Goal: Transaction & Acquisition: Book appointment/travel/reservation

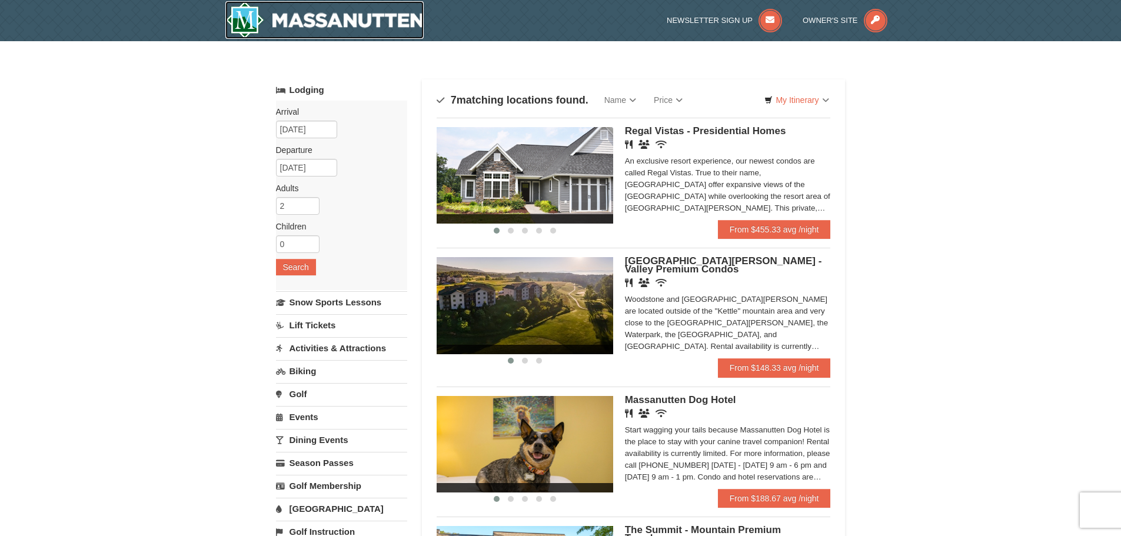
click at [304, 16] on img at bounding box center [324, 20] width 199 height 38
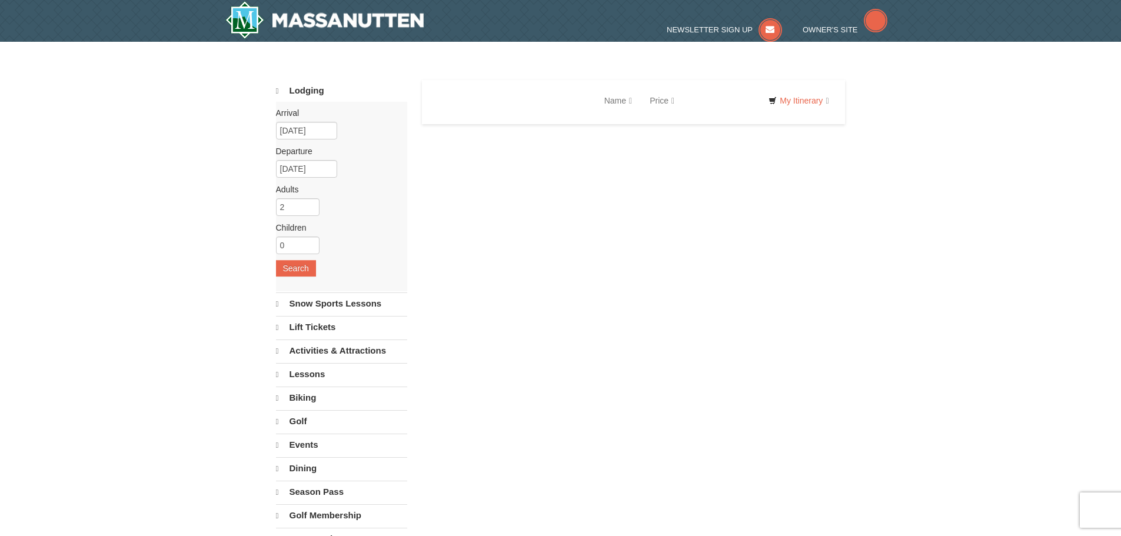
select select "10"
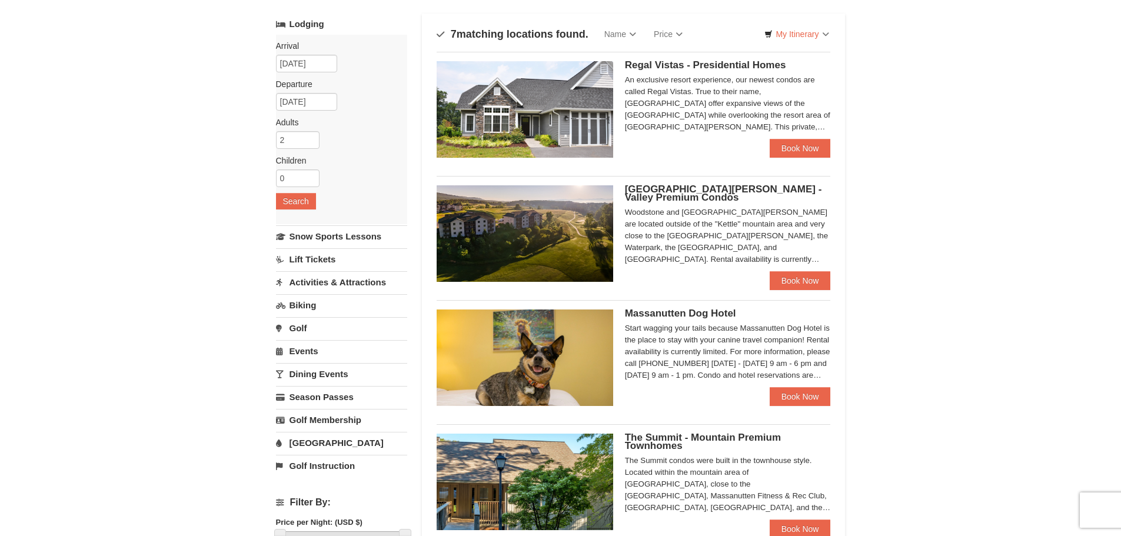
scroll to position [59, 0]
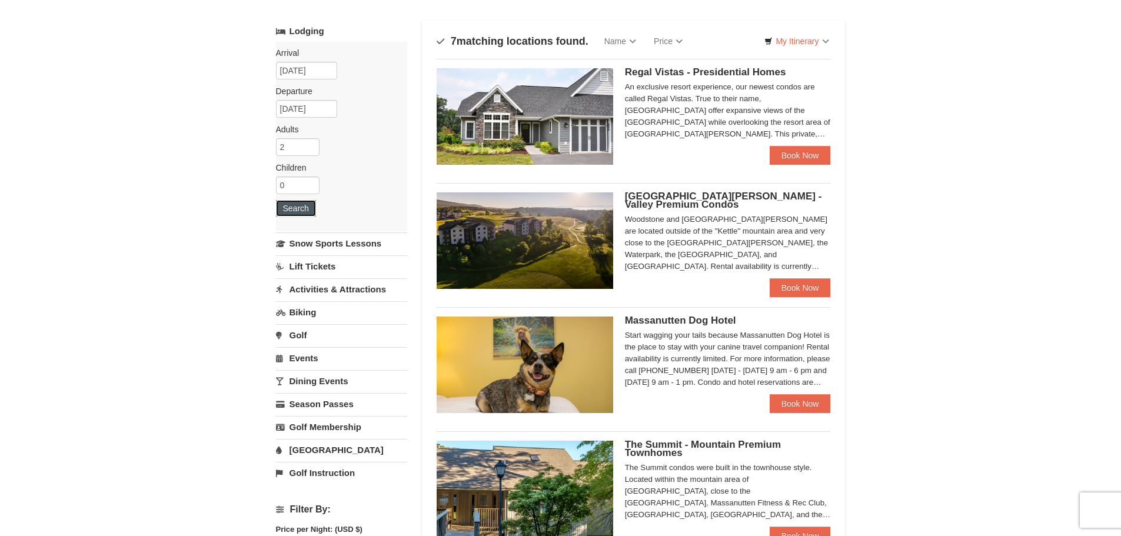
click at [302, 206] on button "Search" at bounding box center [296, 208] width 40 height 16
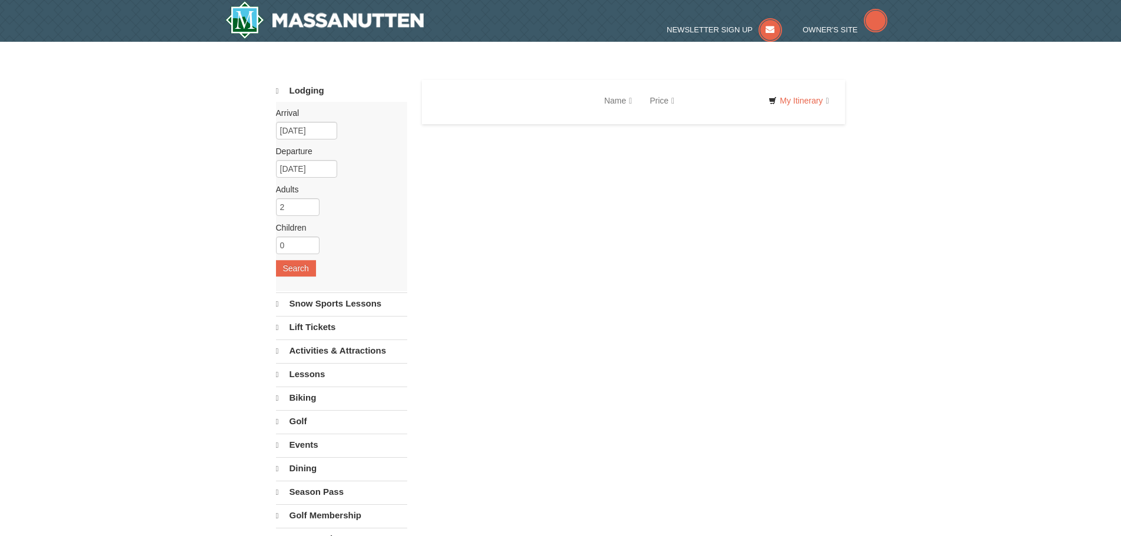
select select "10"
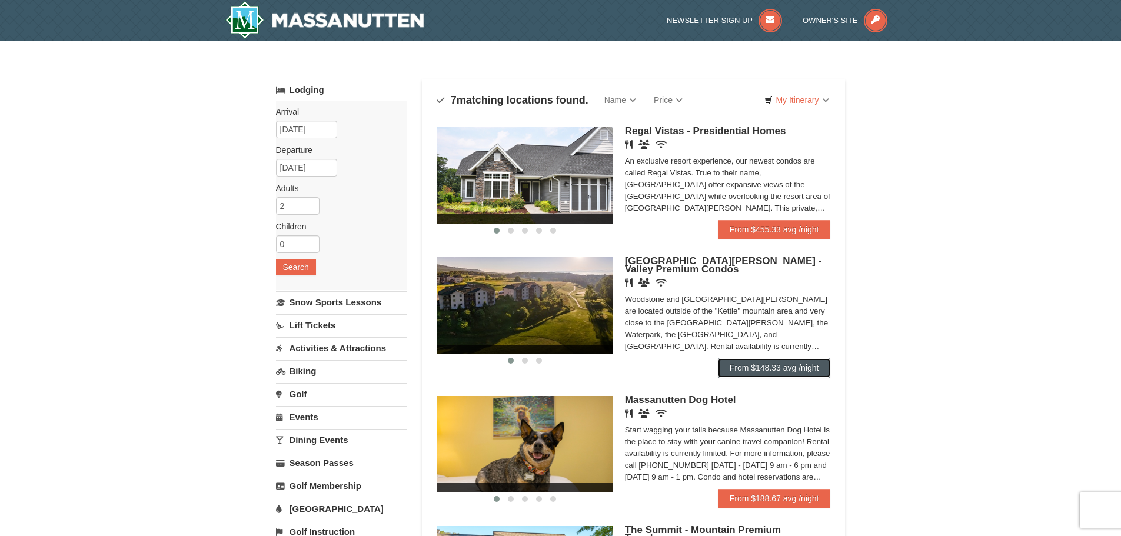
click at [736, 371] on link "From $148.33 avg /night" at bounding box center [774, 367] width 113 height 19
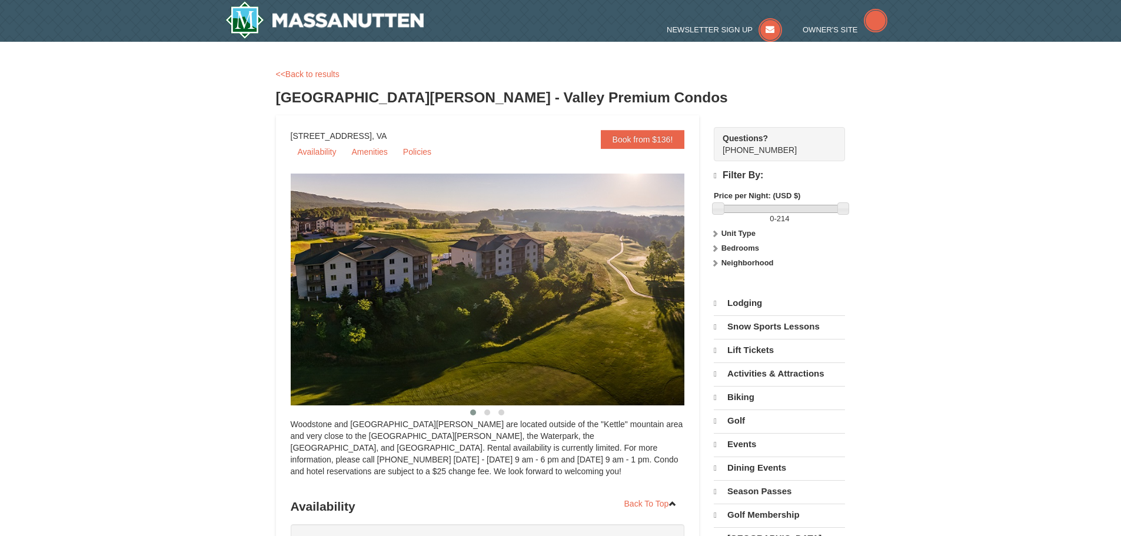
select select "10"
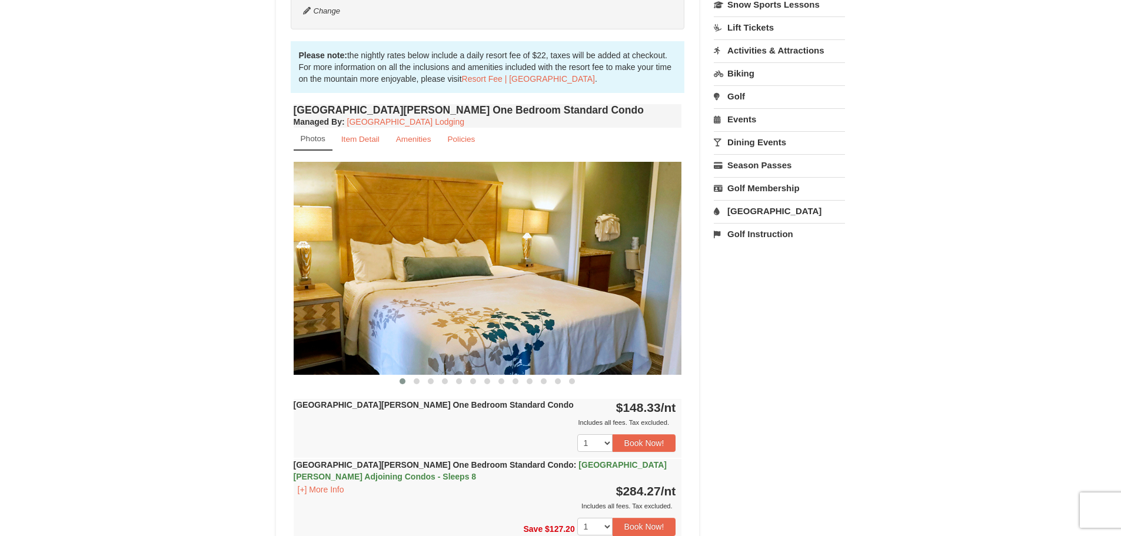
scroll to position [294, 0]
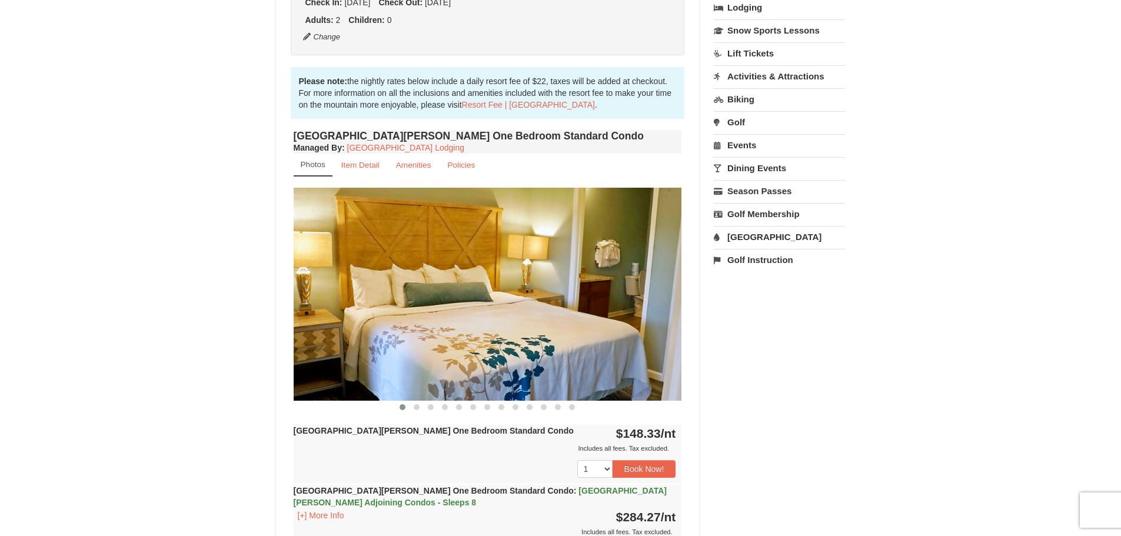
click at [528, 284] on img at bounding box center [488, 294] width 388 height 212
click at [413, 409] on button at bounding box center [416, 407] width 14 height 12
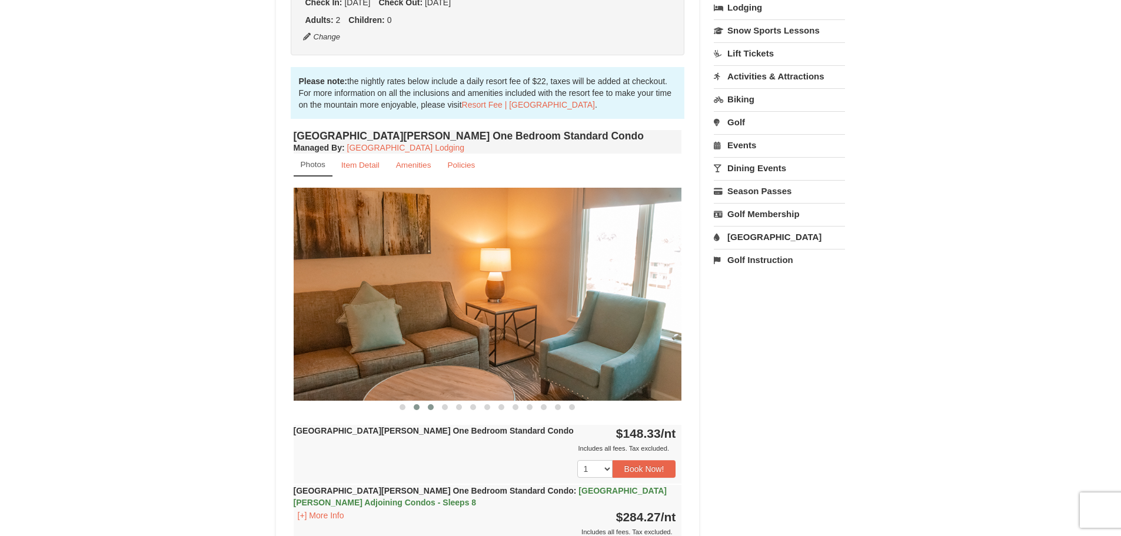
click at [433, 405] on span at bounding box center [431, 407] width 6 height 6
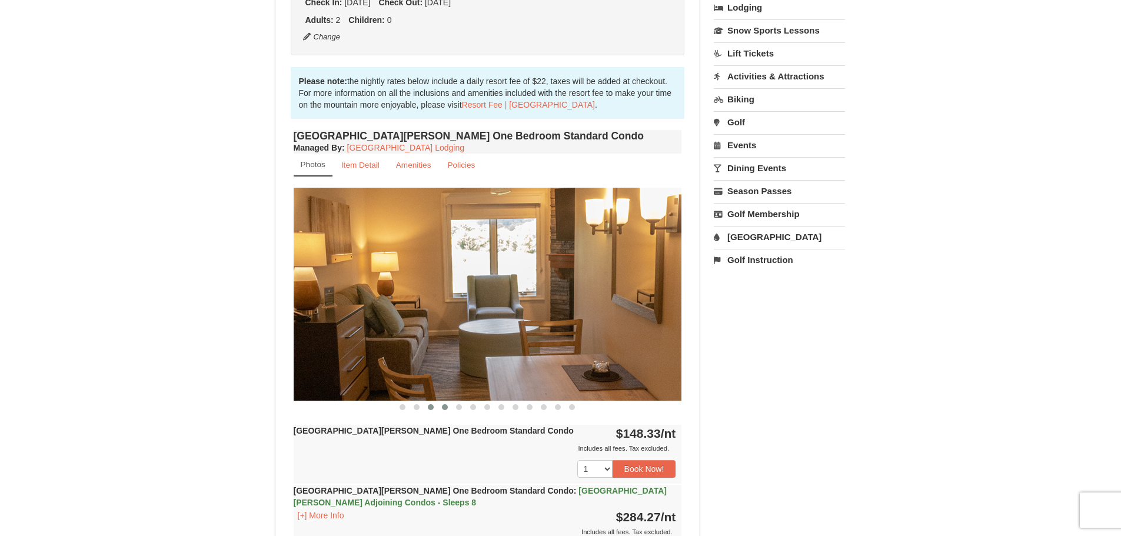
click at [446, 409] on span at bounding box center [445, 407] width 6 height 6
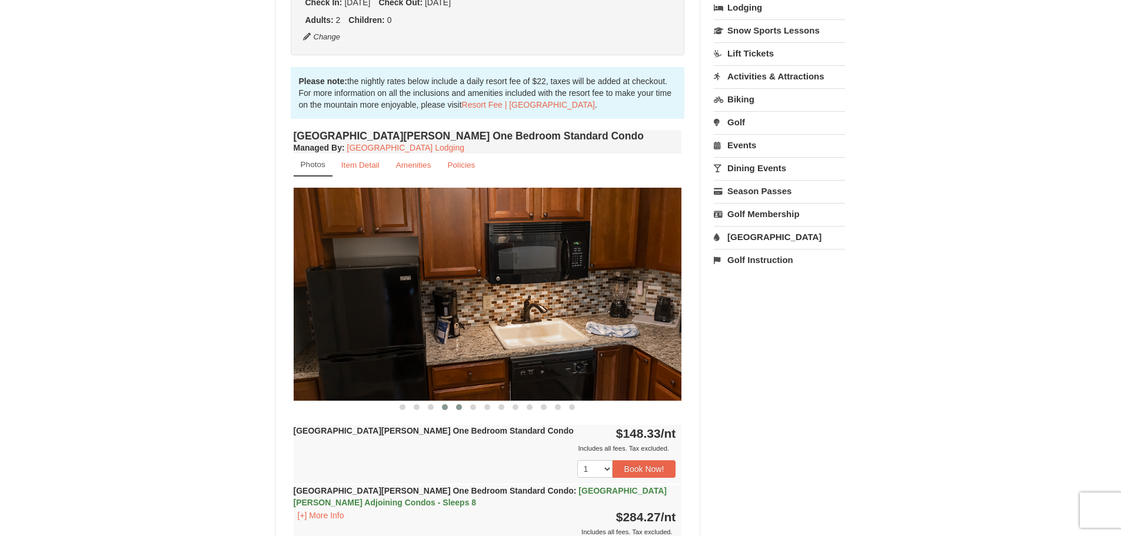
click at [460, 408] on span at bounding box center [459, 407] width 6 height 6
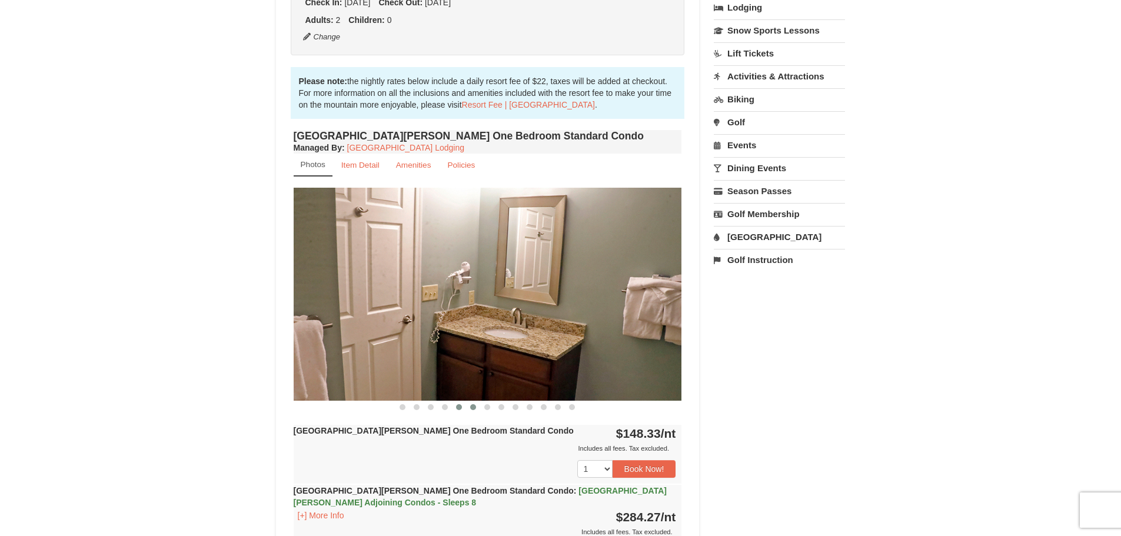
click at [472, 408] on span at bounding box center [473, 407] width 6 height 6
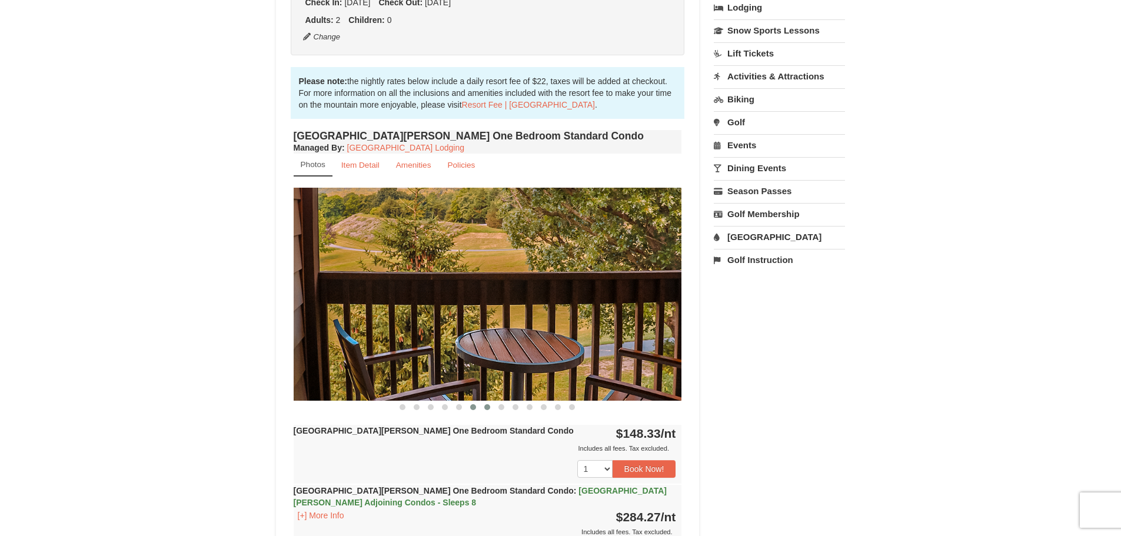
click at [485, 406] on span at bounding box center [487, 407] width 6 height 6
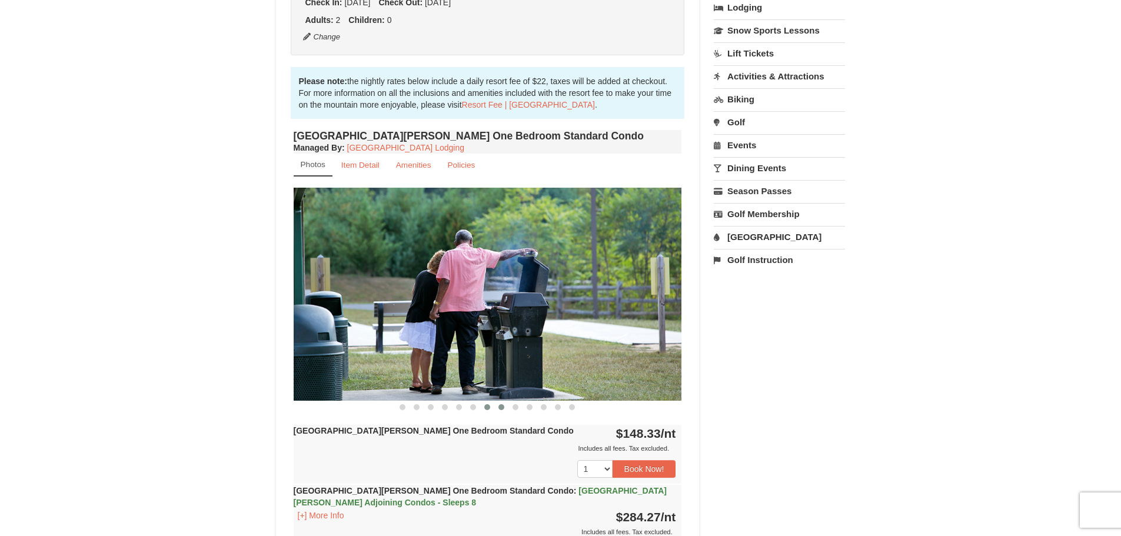
click at [499, 407] on span at bounding box center [501, 407] width 6 height 6
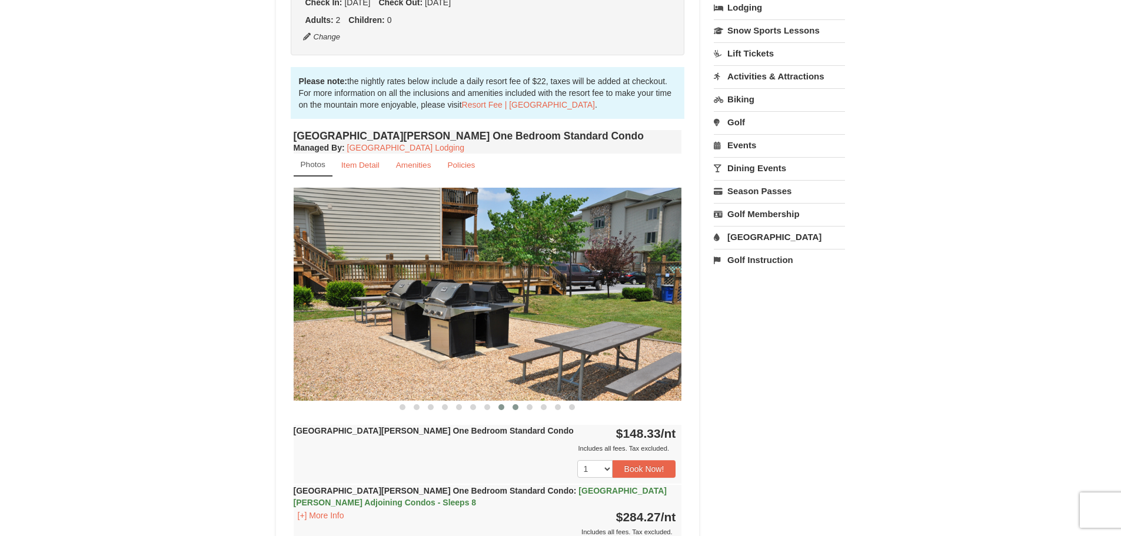
click at [518, 411] on button at bounding box center [515, 407] width 14 height 12
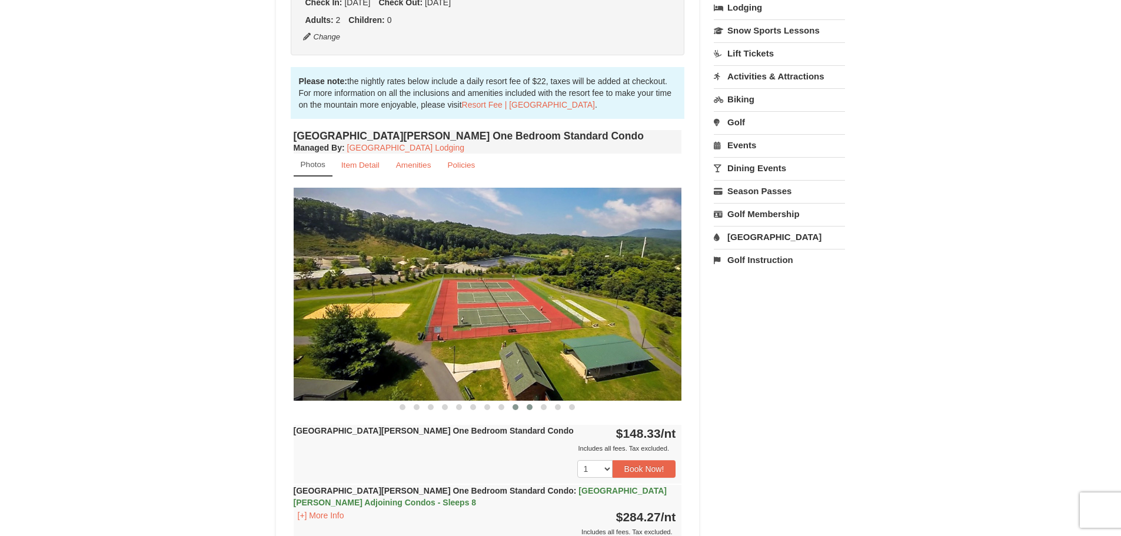
click at [532, 409] on span at bounding box center [529, 407] width 6 height 6
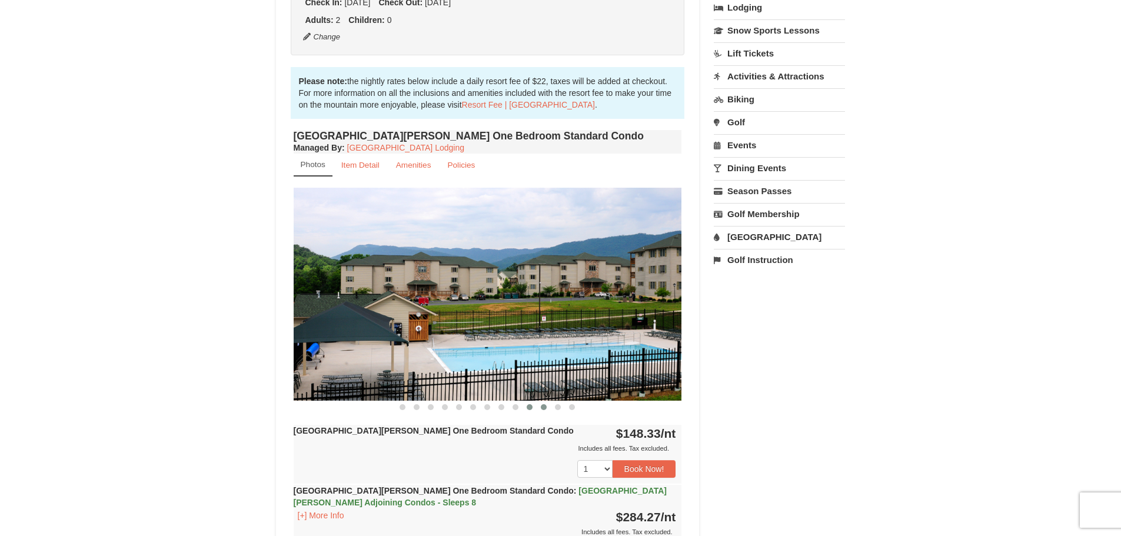
click at [542, 407] on span at bounding box center [544, 407] width 6 height 6
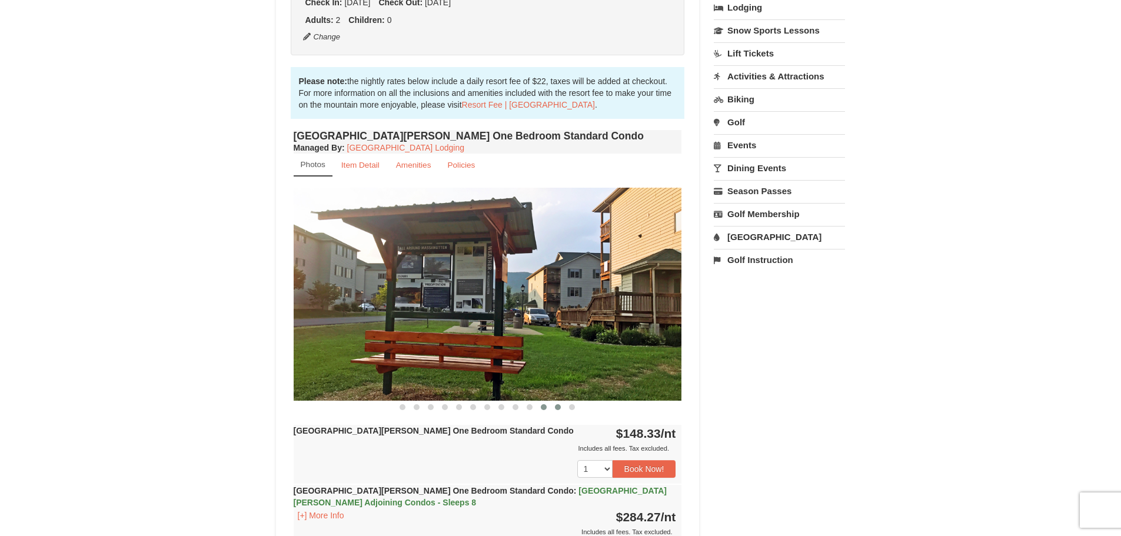
click at [555, 407] on span at bounding box center [558, 407] width 6 height 6
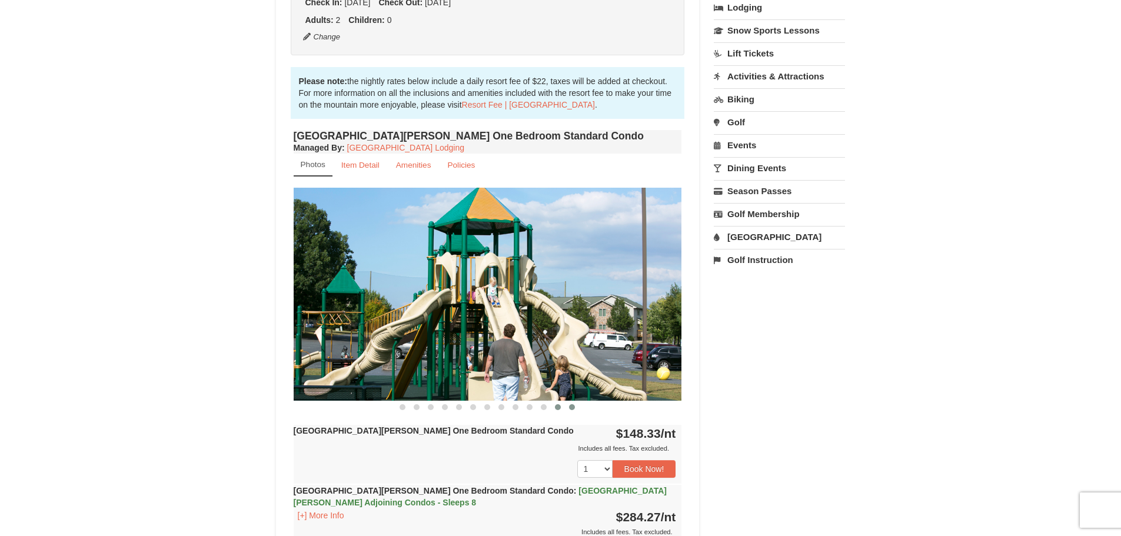
click at [571, 407] on span at bounding box center [572, 407] width 6 height 6
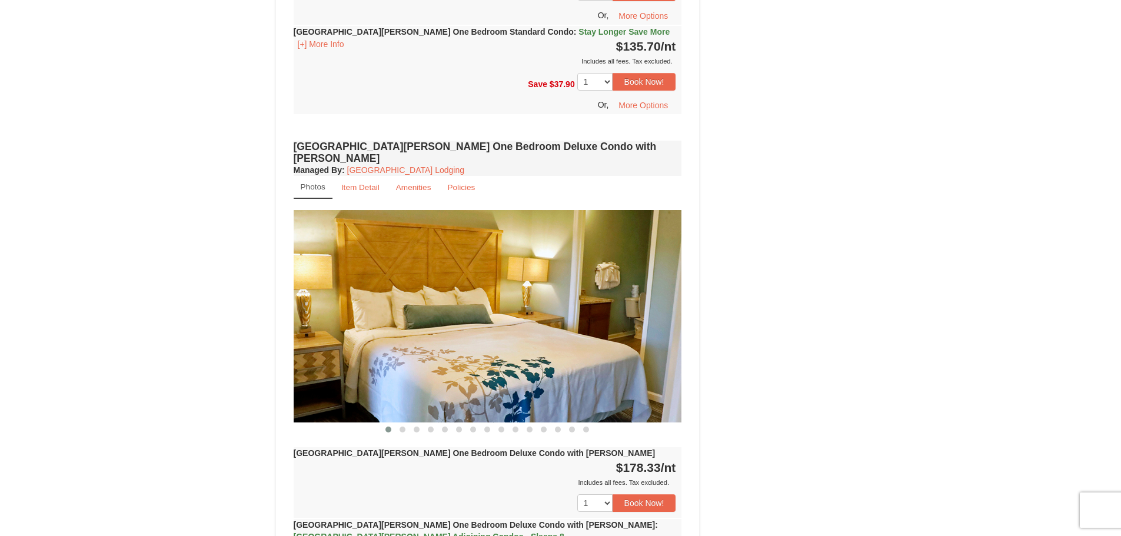
scroll to position [882, 0]
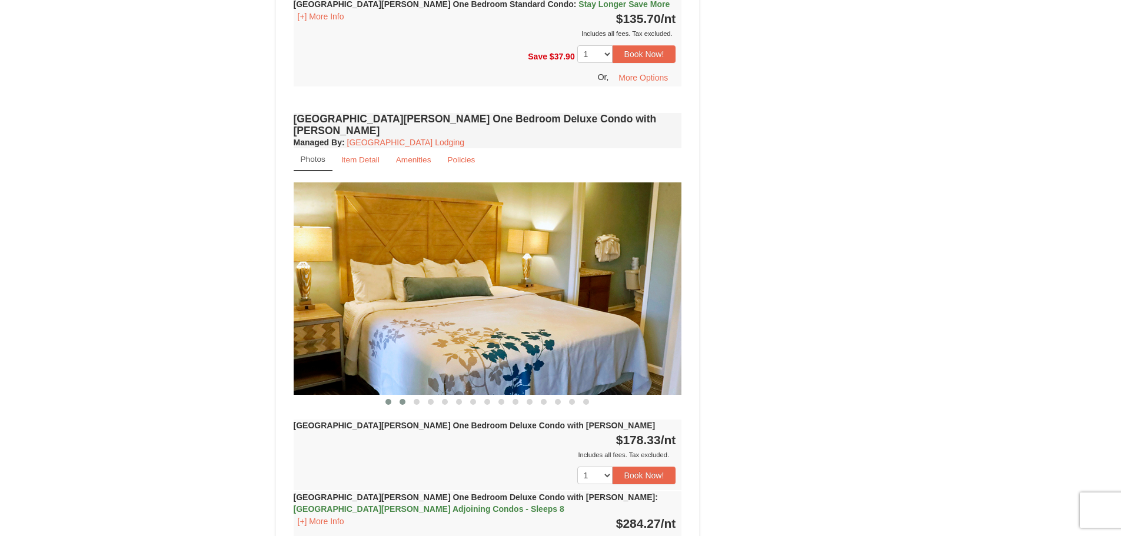
click at [404, 399] on span at bounding box center [402, 402] width 6 height 6
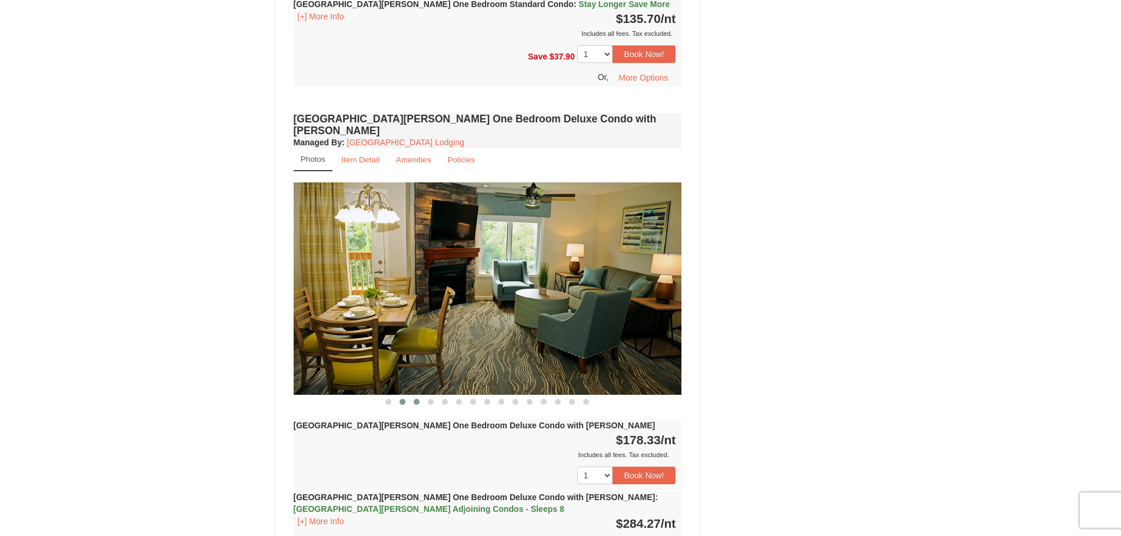
click at [417, 399] on span at bounding box center [417, 402] width 6 height 6
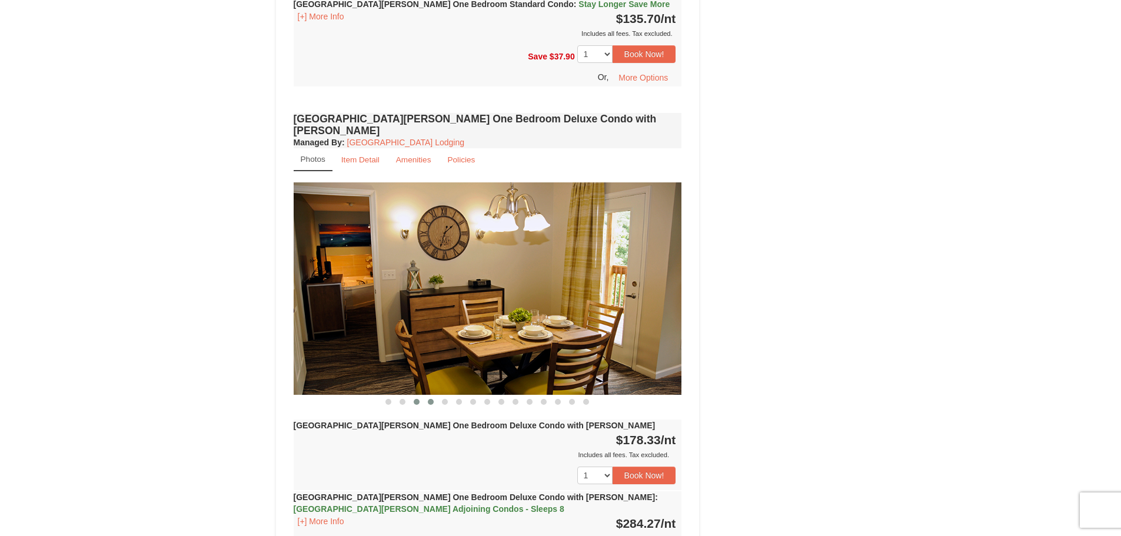
click at [430, 399] on span at bounding box center [431, 402] width 6 height 6
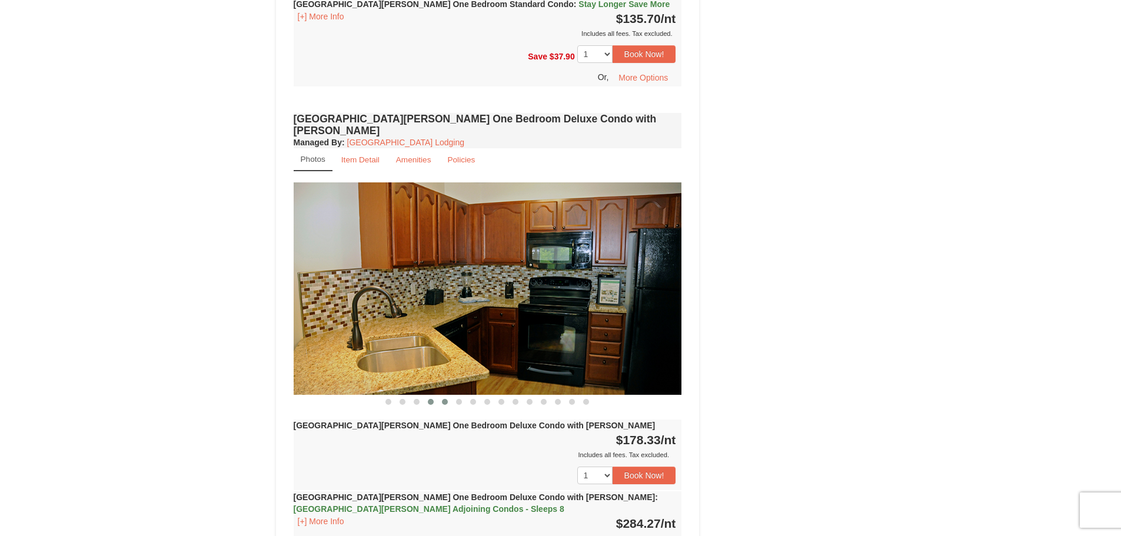
click at [447, 399] on span at bounding box center [445, 402] width 6 height 6
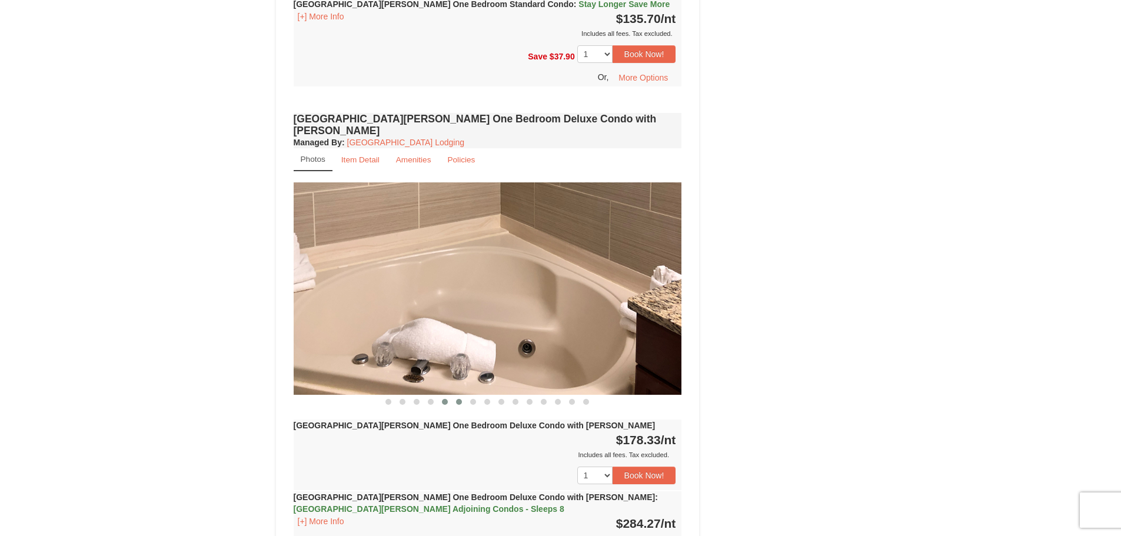
click at [460, 399] on span at bounding box center [459, 402] width 6 height 6
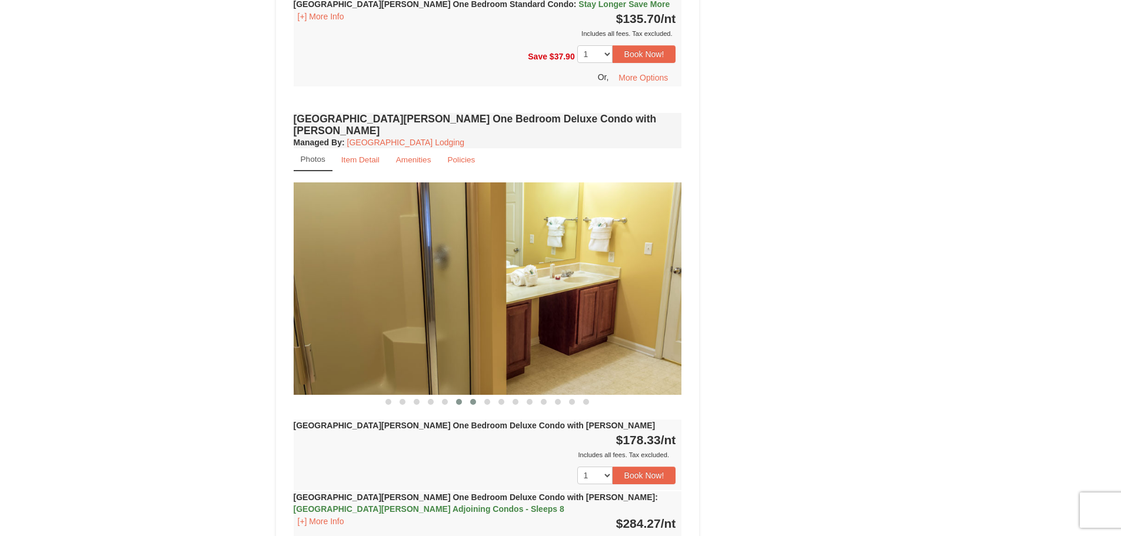
click at [469, 396] on button at bounding box center [473, 402] width 14 height 12
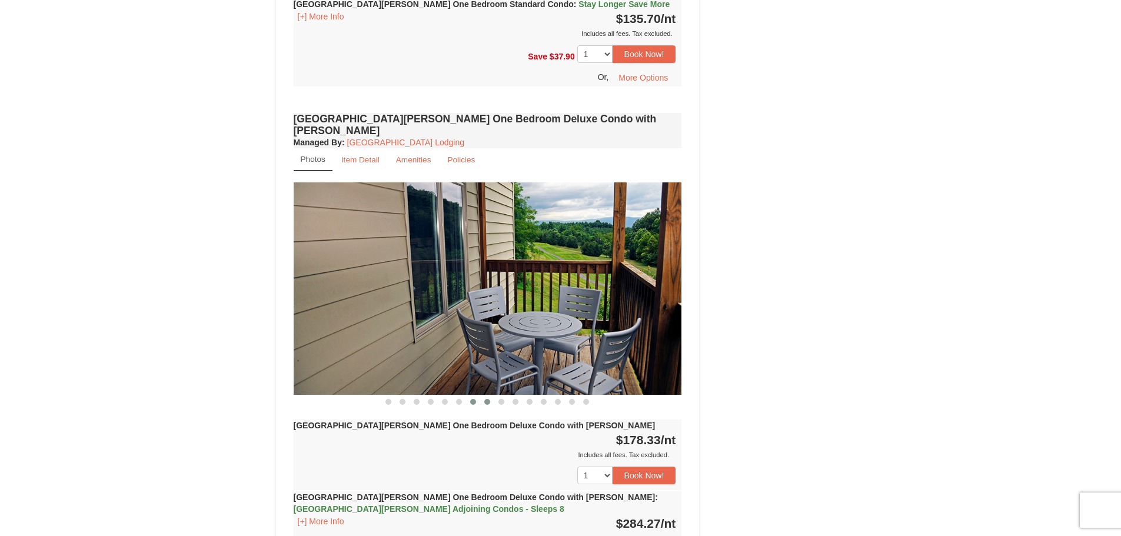
click at [491, 396] on button at bounding box center [487, 402] width 14 height 12
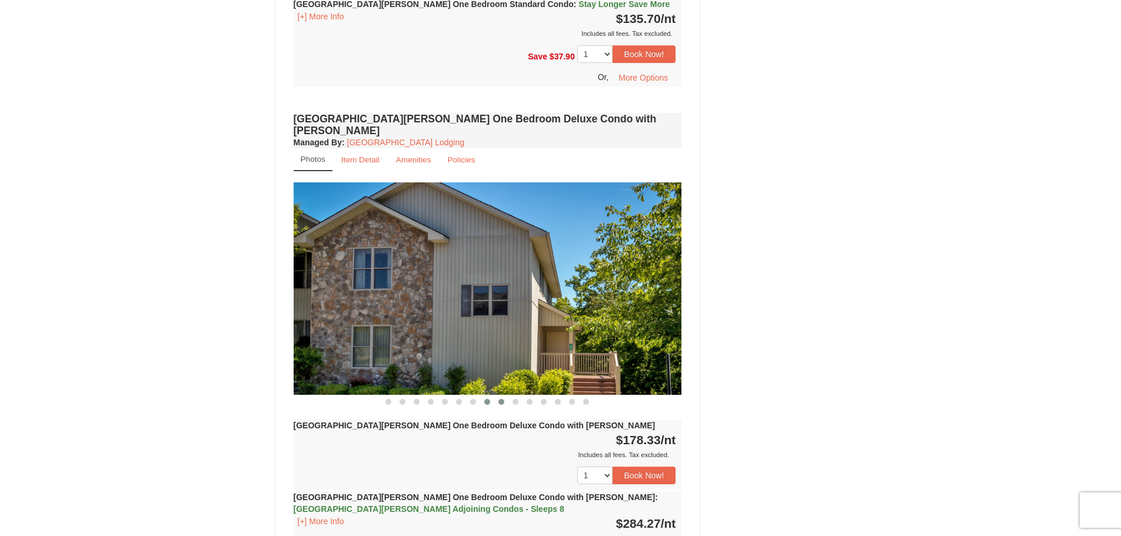
click at [506, 396] on button at bounding box center [501, 402] width 14 height 12
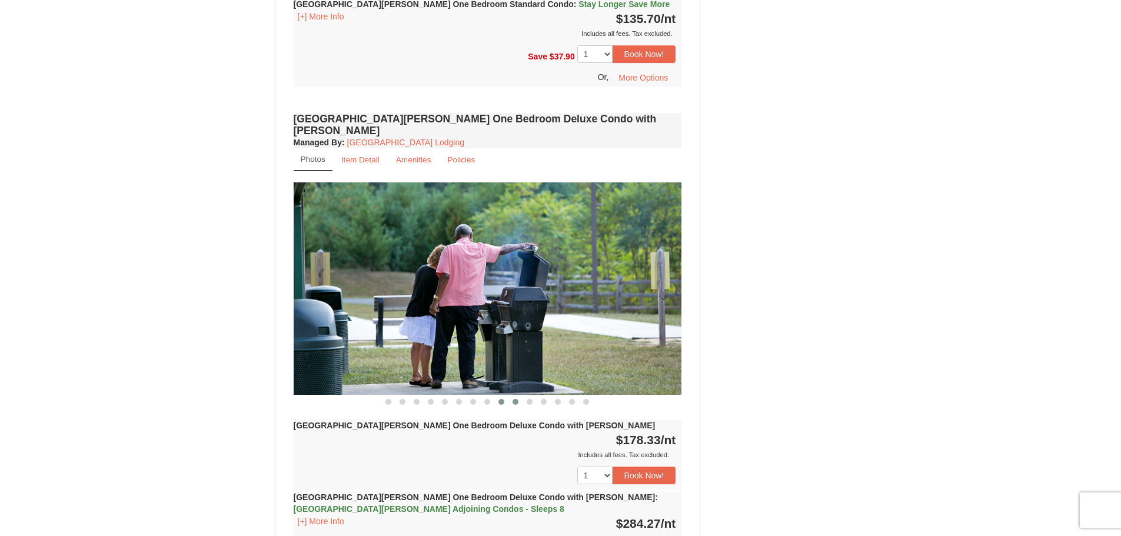
click at [514, 399] on span at bounding box center [515, 402] width 6 height 6
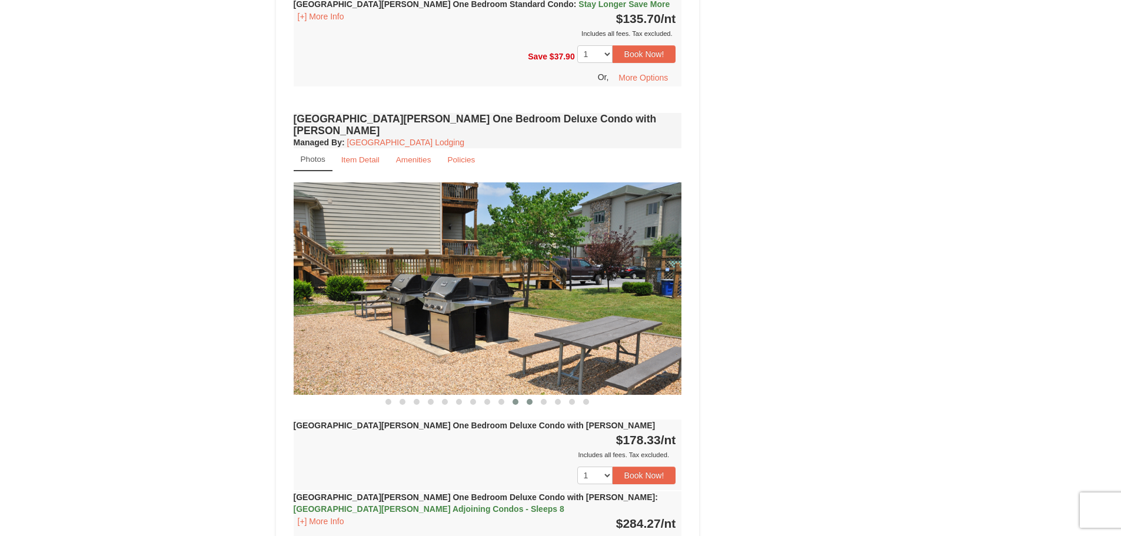
click at [526, 396] on button at bounding box center [529, 402] width 14 height 12
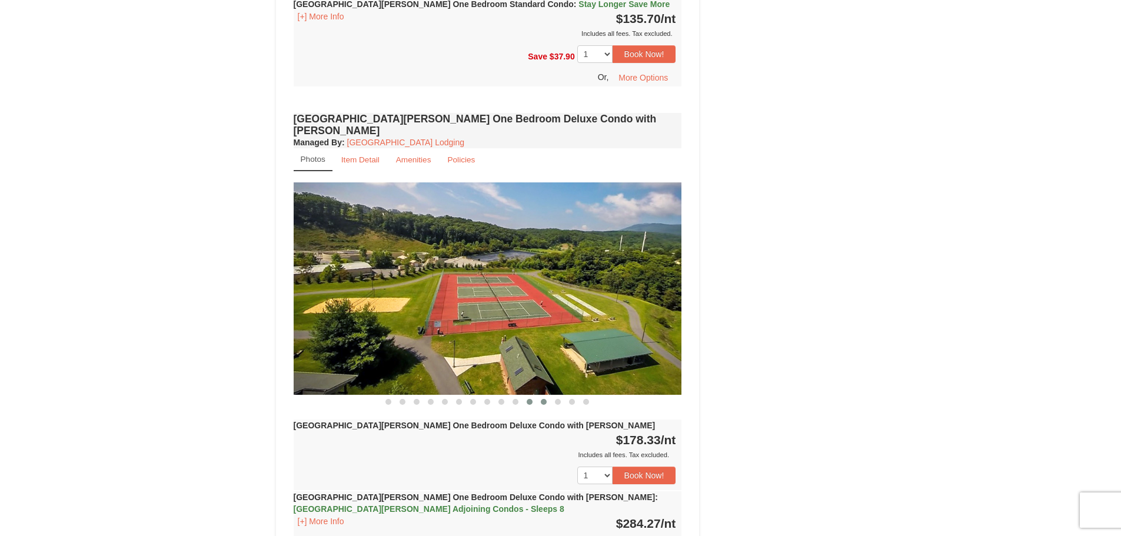
click at [541, 399] on span at bounding box center [544, 402] width 6 height 6
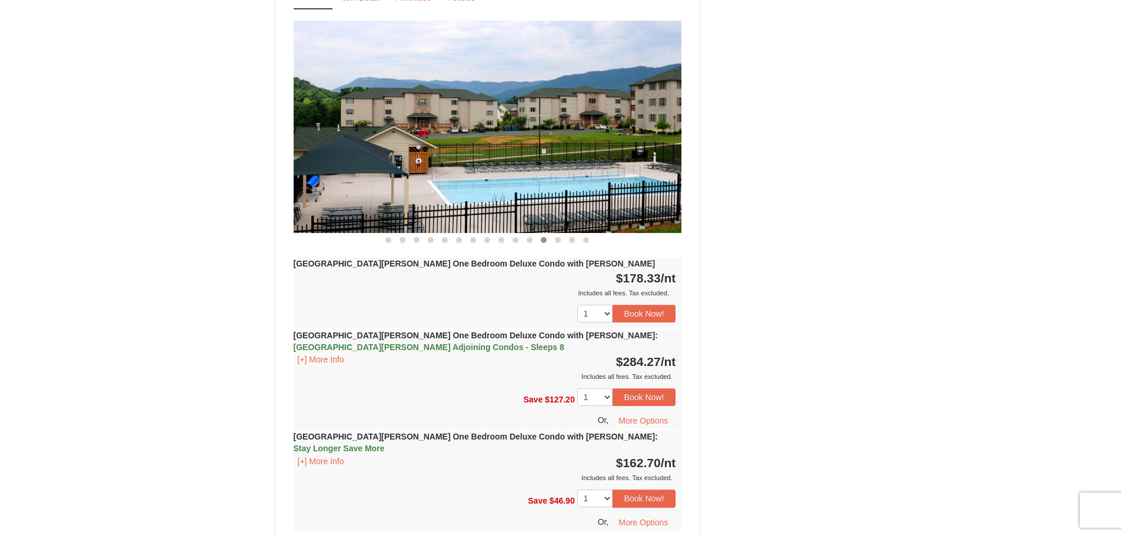
scroll to position [824, 0]
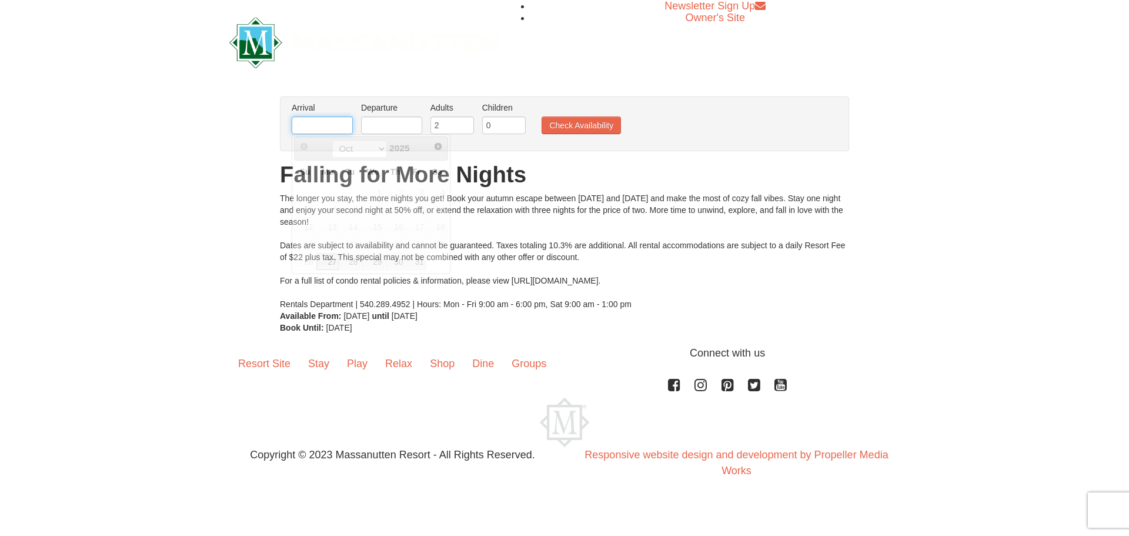
click at [326, 119] on input "text" at bounding box center [322, 125] width 61 height 18
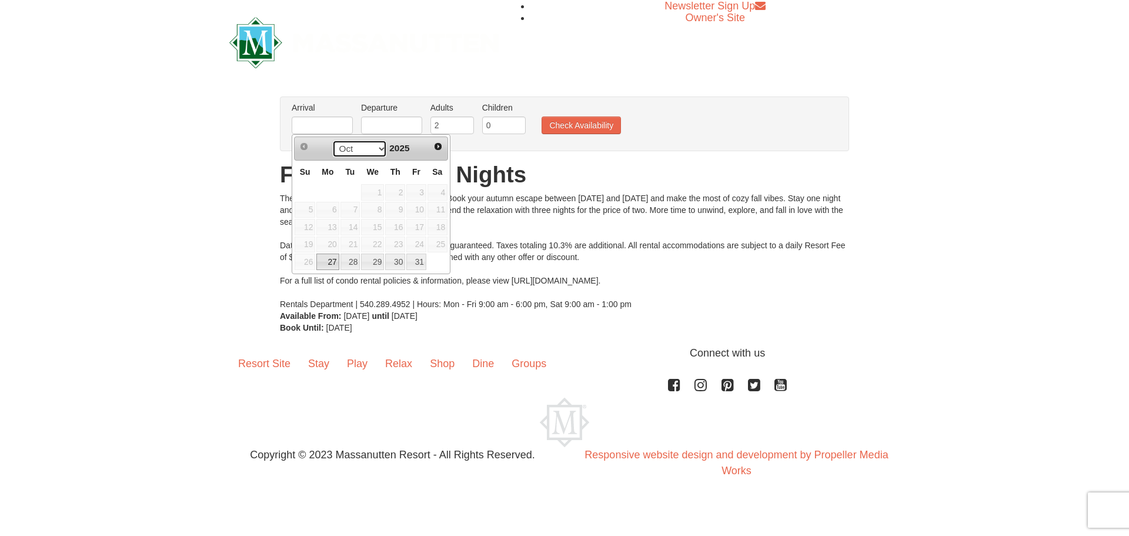
click at [376, 148] on select "Oct Nov" at bounding box center [359, 149] width 55 height 18
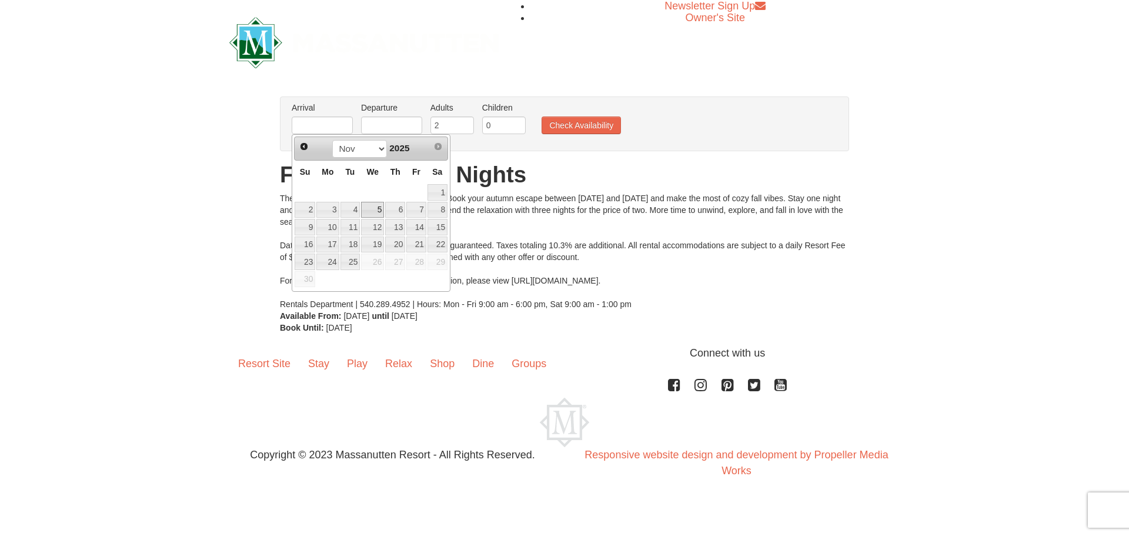
click at [376, 206] on link "5" at bounding box center [372, 210] width 23 height 16
type input "[DATE]"
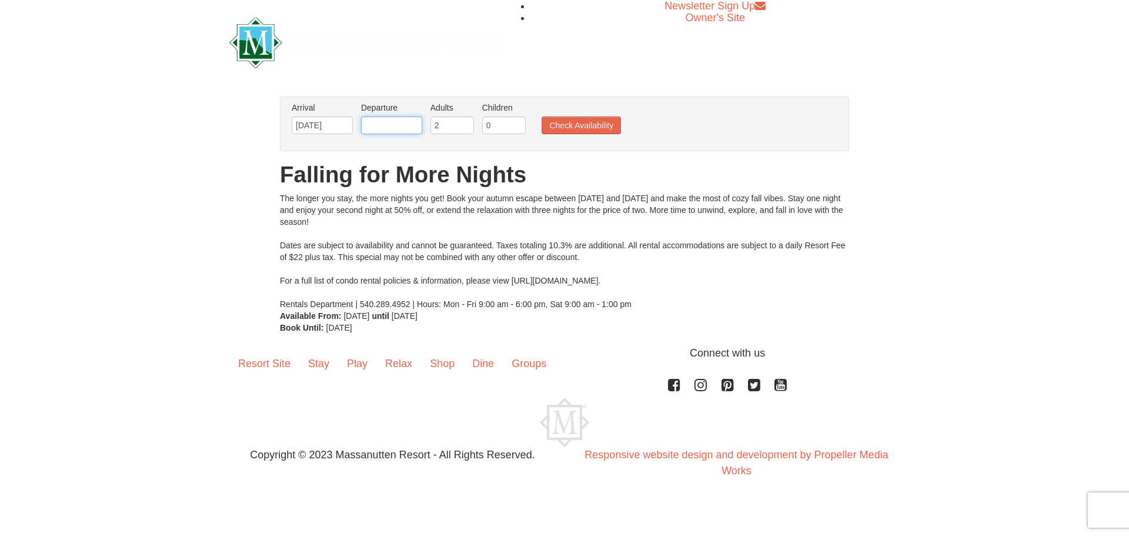
click at [384, 125] on input "text" at bounding box center [391, 125] width 61 height 18
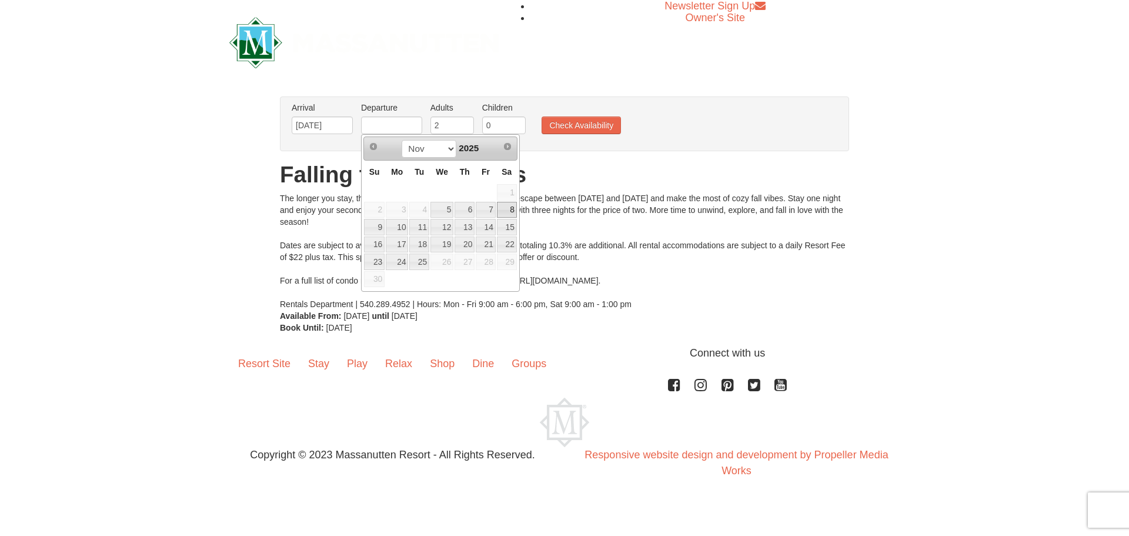
click at [512, 214] on link "8" at bounding box center [507, 210] width 20 height 16
type input "[DATE]"
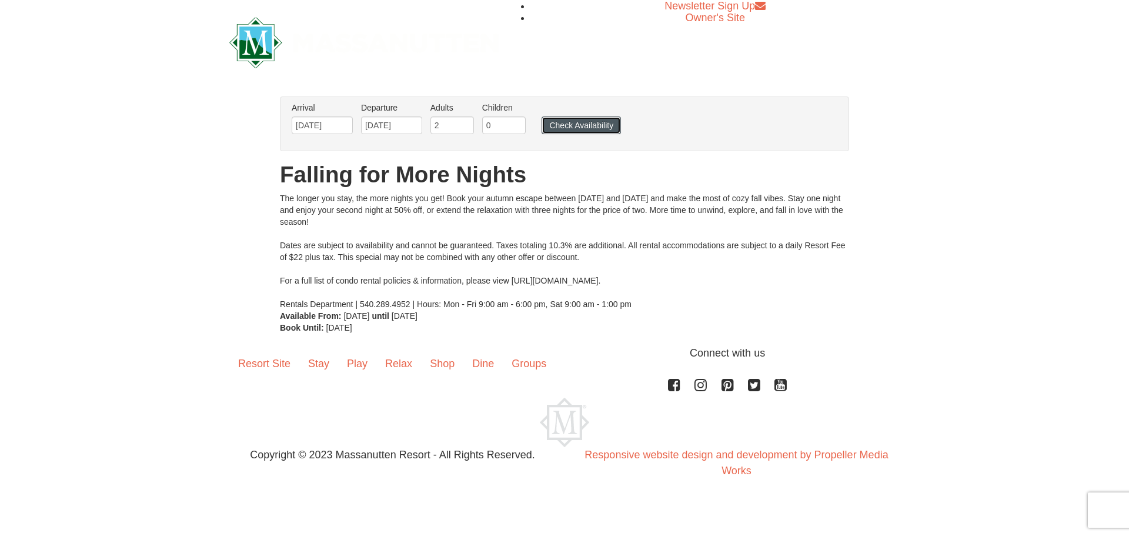
click at [560, 121] on button "Check Availability" at bounding box center [581, 125] width 79 height 18
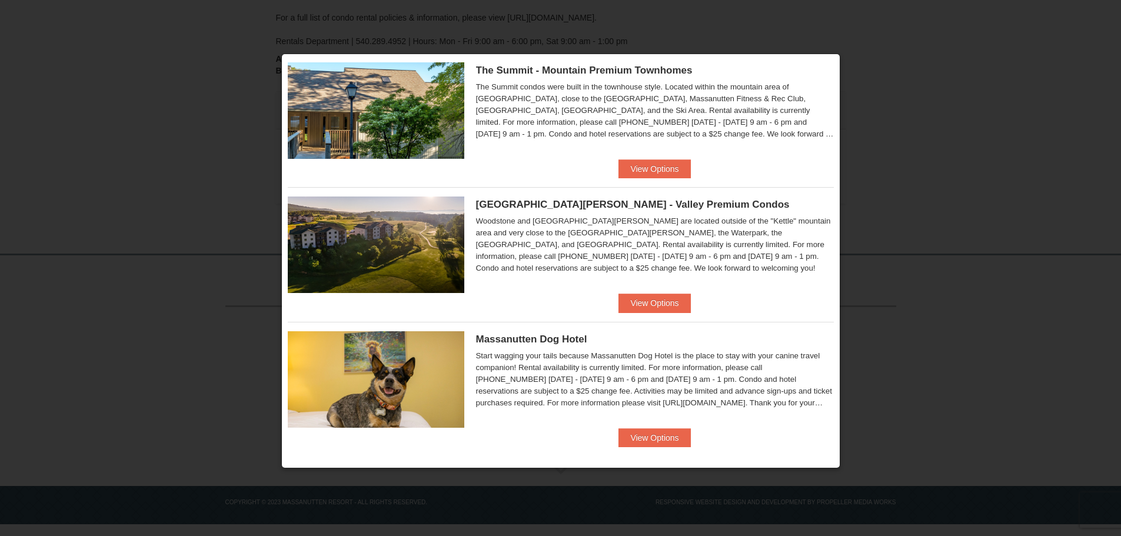
scroll to position [575, 0]
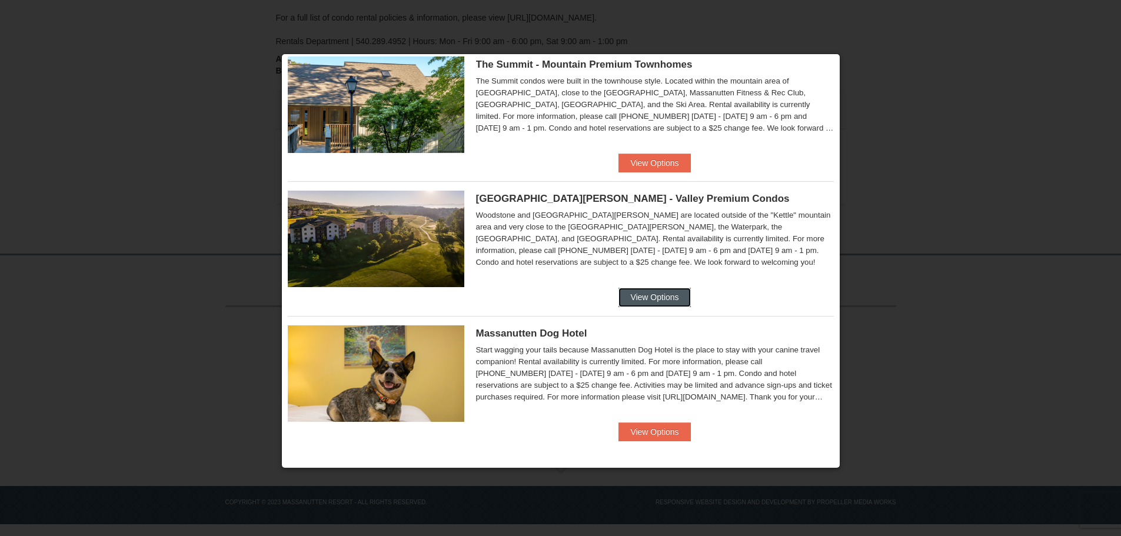
click at [654, 300] on button "View Options" at bounding box center [654, 297] width 72 height 19
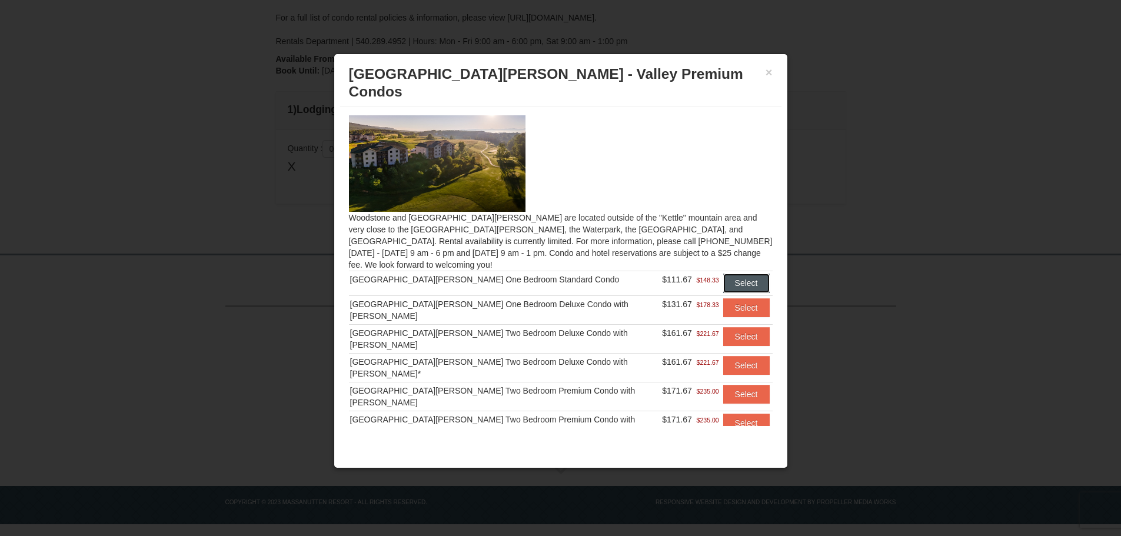
click at [723, 274] on button "Select" at bounding box center [746, 283] width 46 height 19
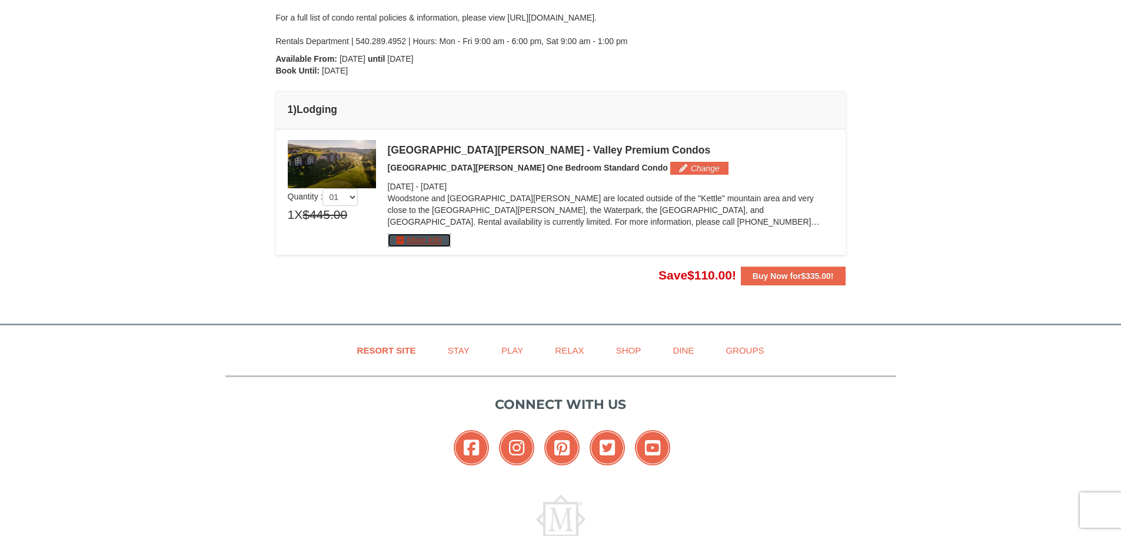
click at [435, 242] on button "More Info" at bounding box center [419, 240] width 63 height 13
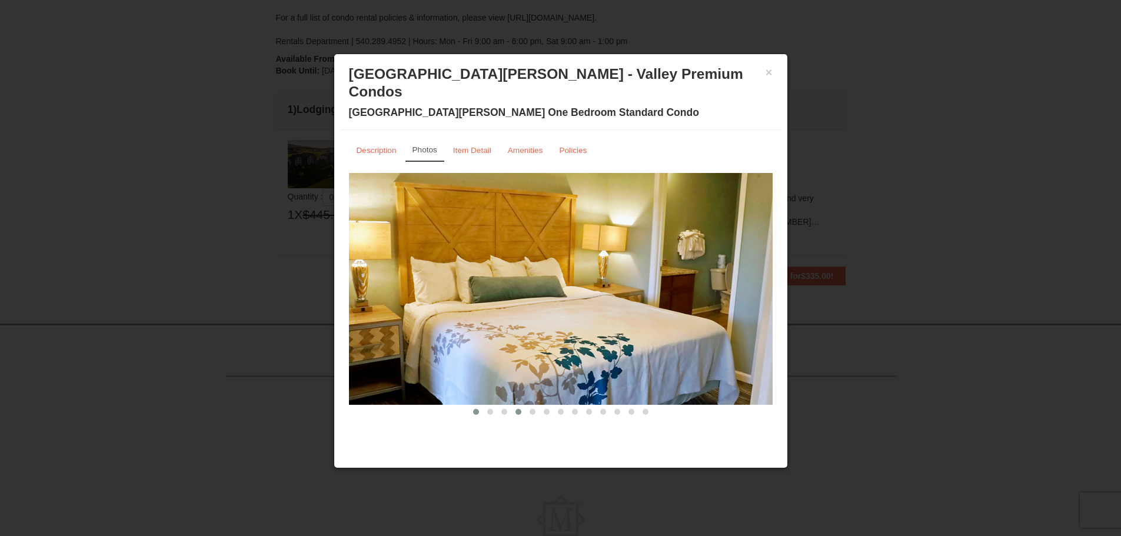
click at [516, 409] on span at bounding box center [518, 412] width 6 height 6
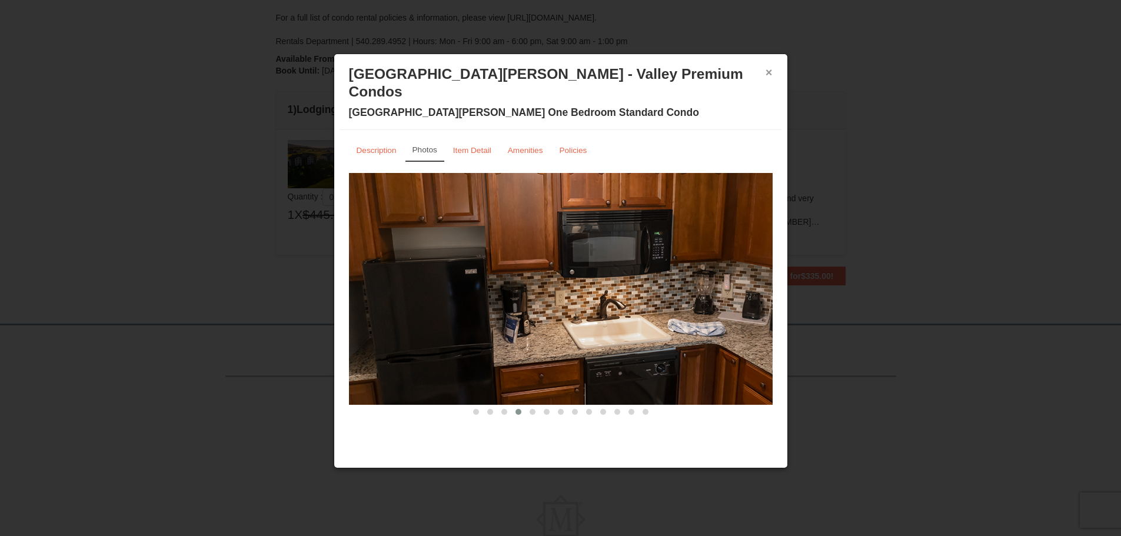
click at [769, 71] on button "×" at bounding box center [768, 72] width 7 height 12
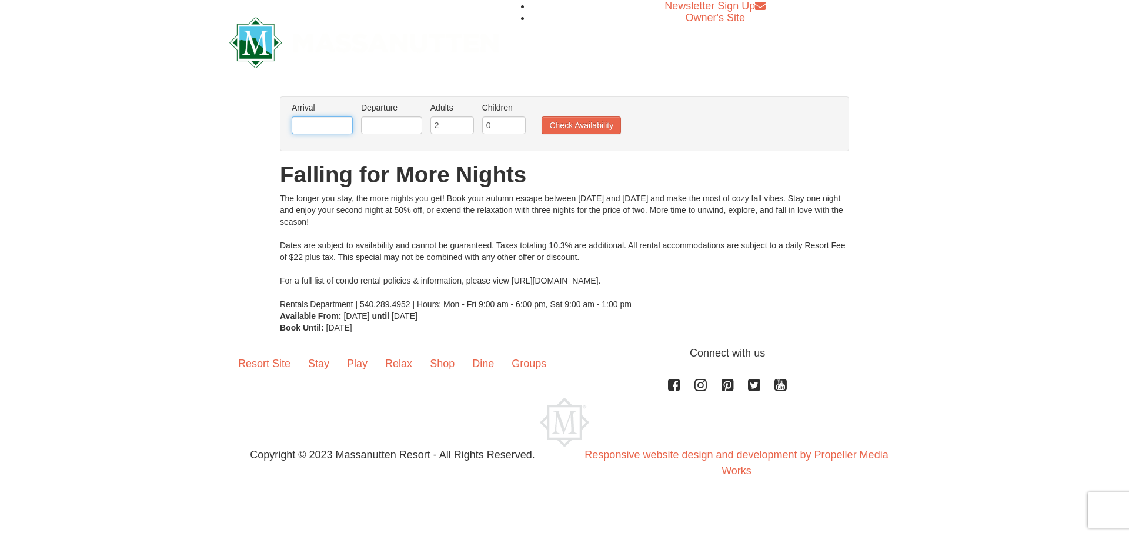
click at [329, 123] on input "text" at bounding box center [322, 125] width 61 height 18
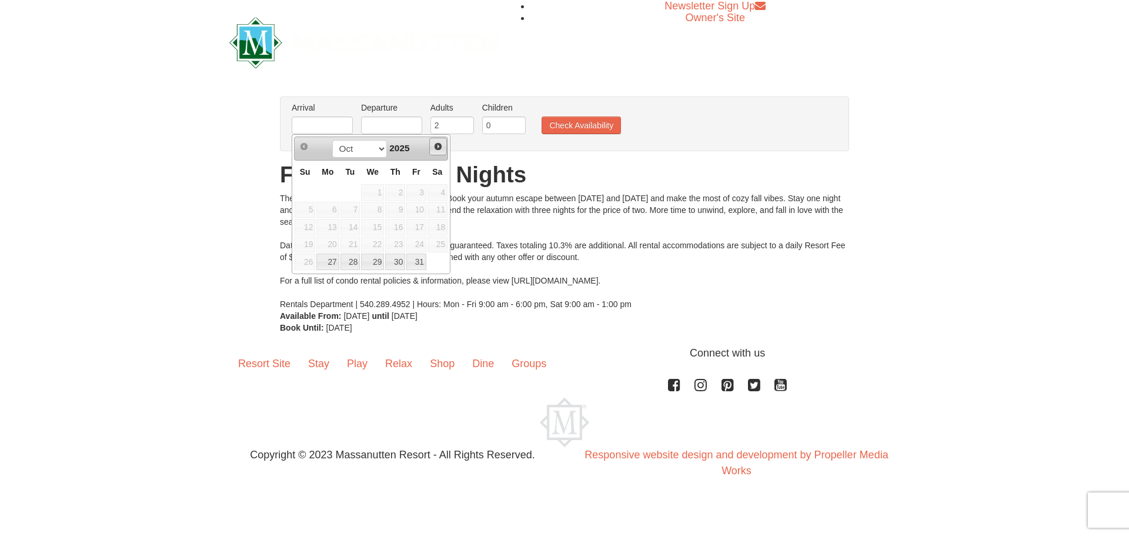
click at [440, 146] on span "Next" at bounding box center [438, 146] width 9 height 9
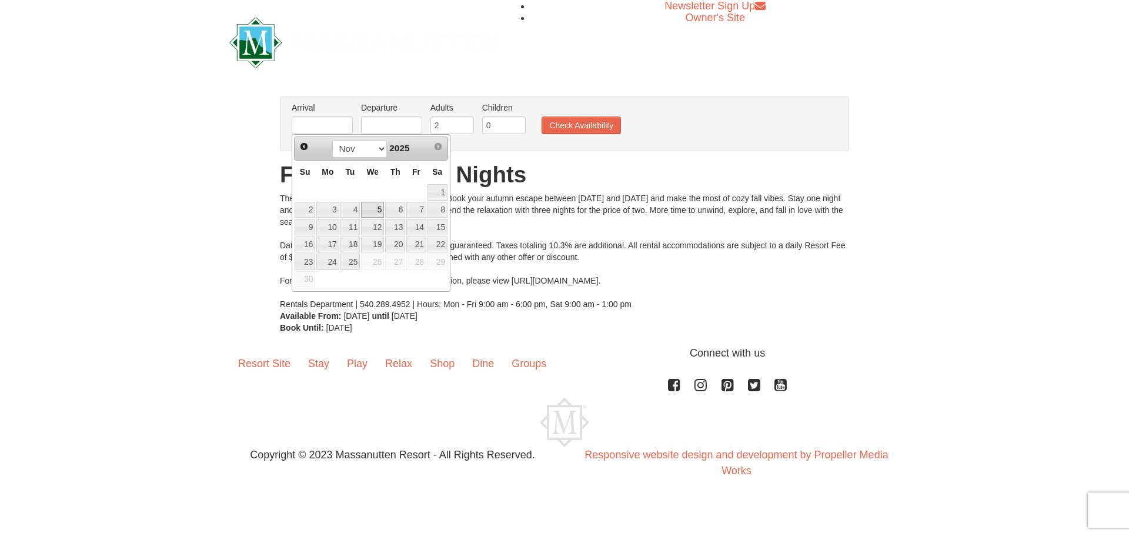
click at [380, 211] on link "5" at bounding box center [372, 210] width 23 height 16
type input "[DATE]"
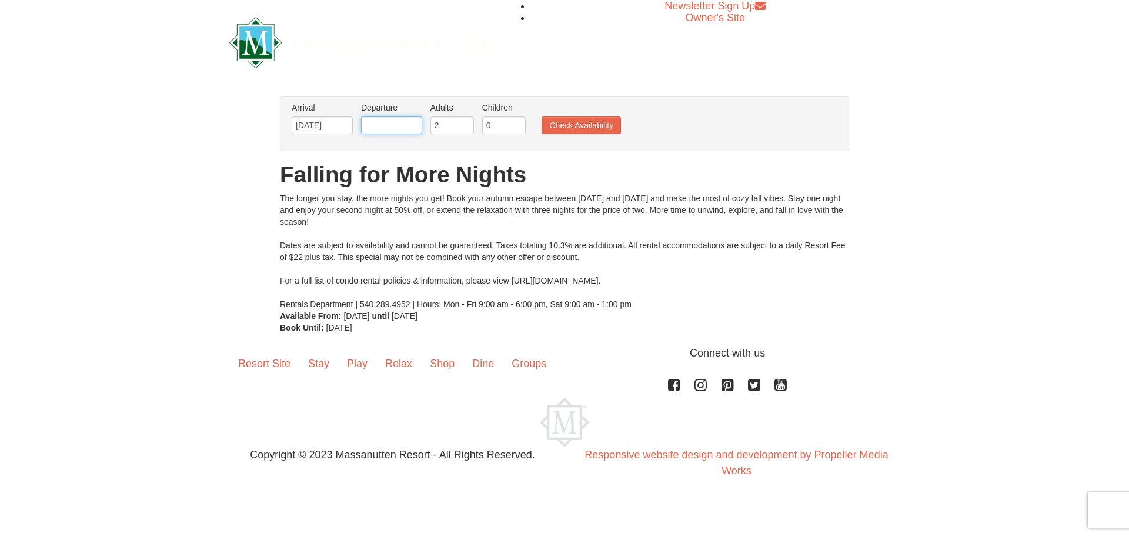
click at [399, 121] on input "text" at bounding box center [391, 125] width 61 height 18
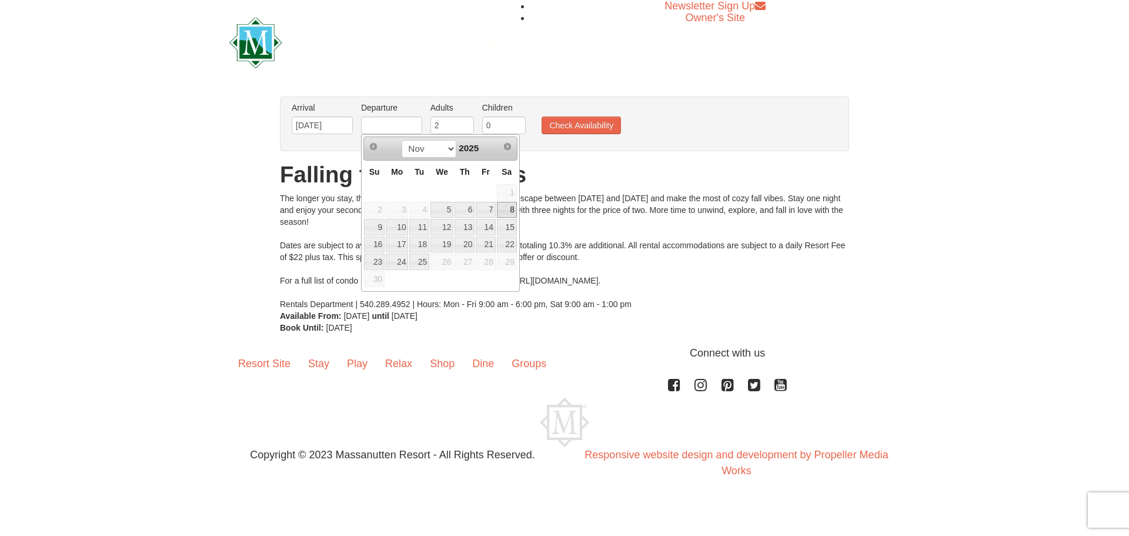
click at [505, 212] on link "8" at bounding box center [507, 210] width 20 height 16
type input "[DATE]"
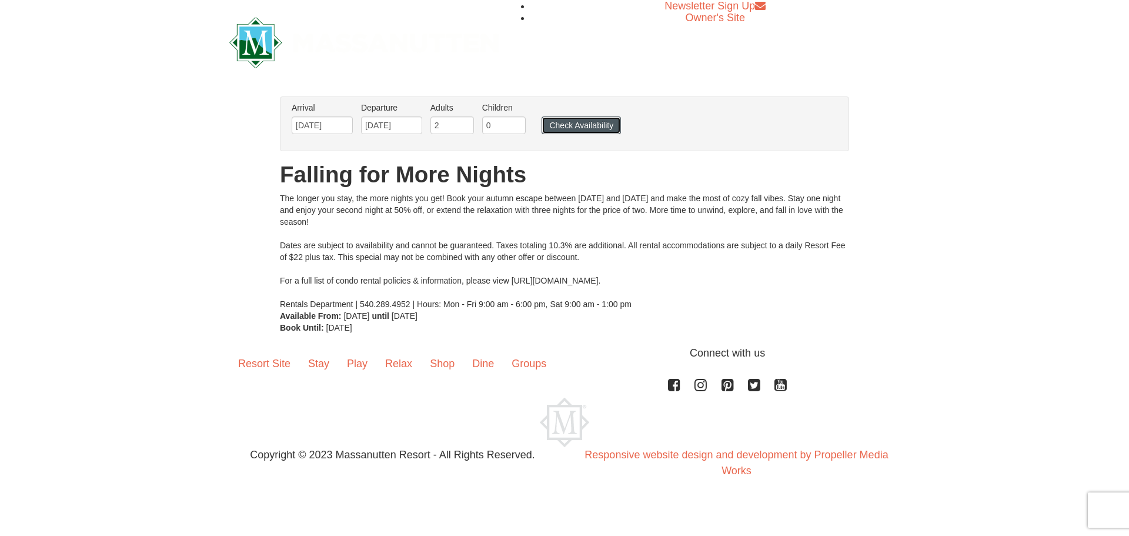
click at [567, 131] on button "Check Availability" at bounding box center [581, 125] width 79 height 18
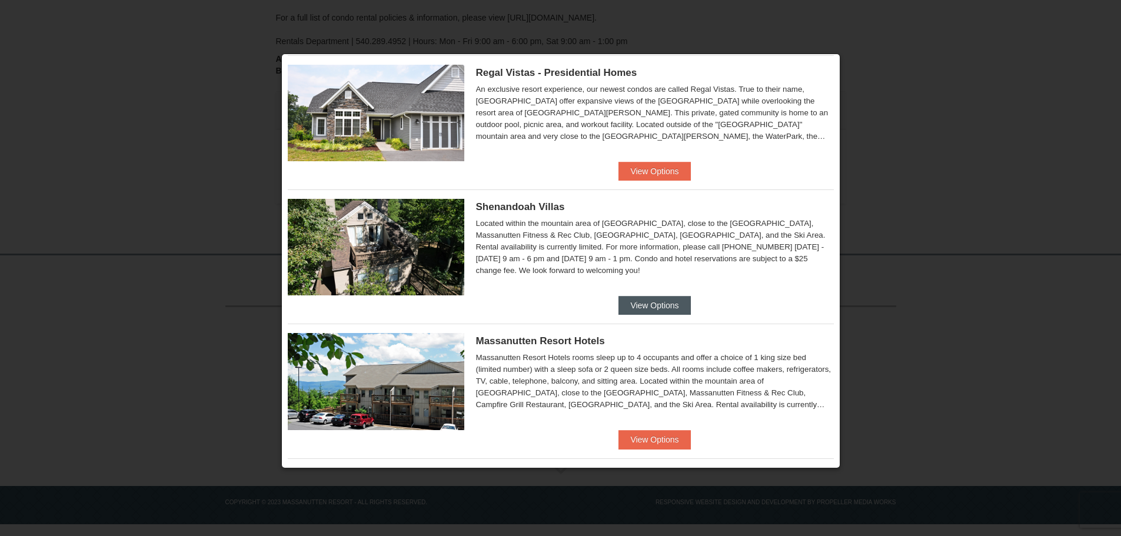
scroll to position [163, 0]
click at [648, 299] on button "View Options" at bounding box center [654, 305] width 72 height 19
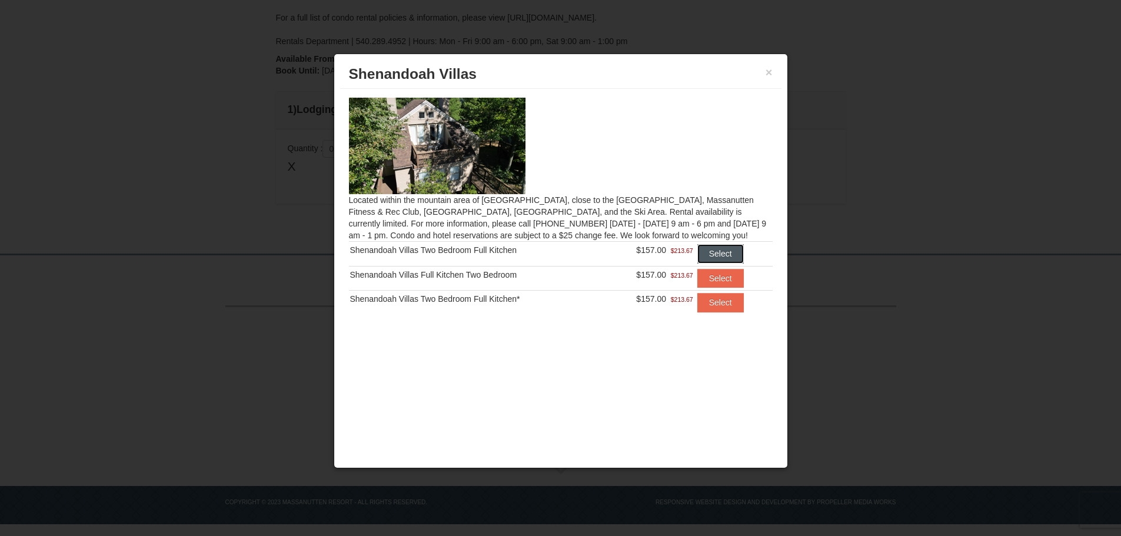
click at [714, 251] on button "Select" at bounding box center [720, 253] width 46 height 19
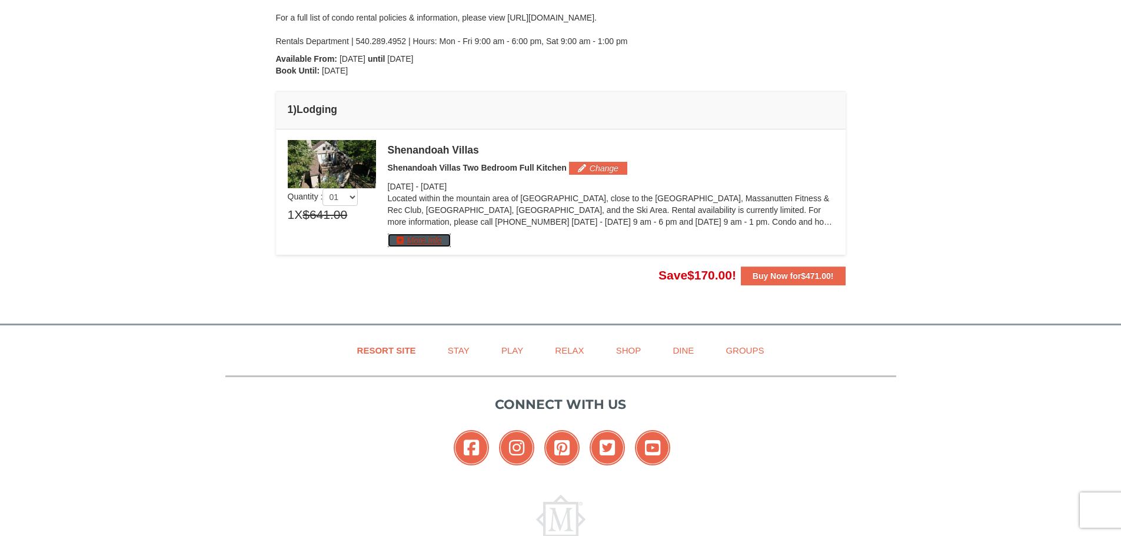
click at [429, 242] on button "More Info" at bounding box center [419, 240] width 63 height 13
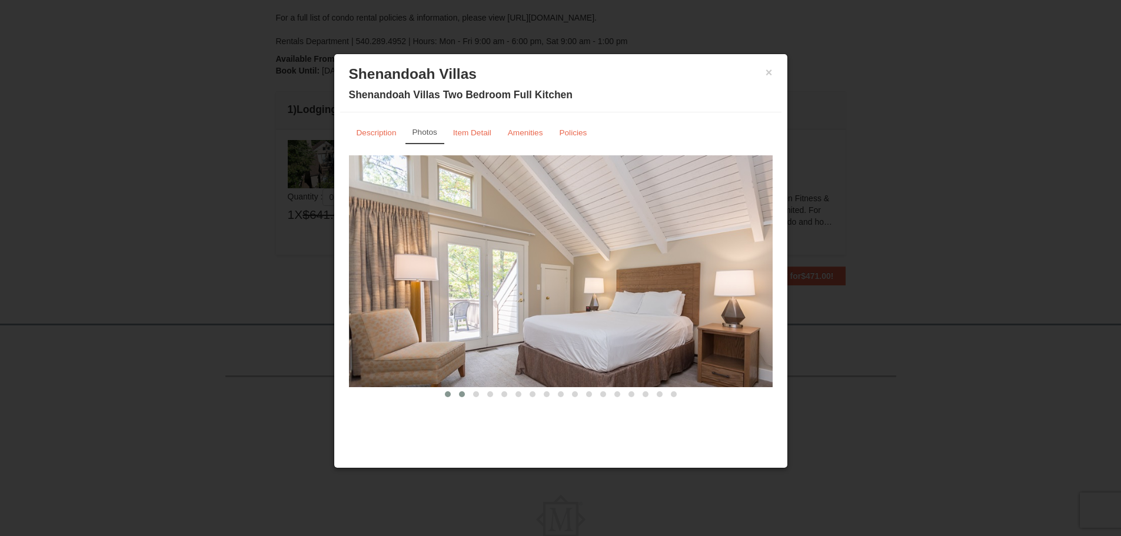
click at [464, 396] on span at bounding box center [462, 394] width 6 height 6
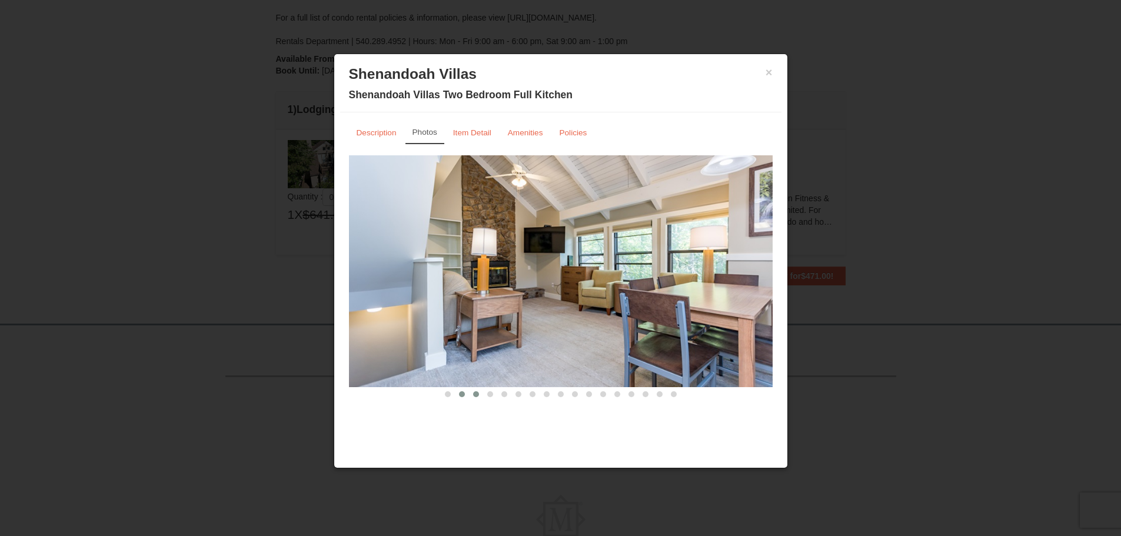
click at [479, 396] on button at bounding box center [476, 394] width 14 height 12
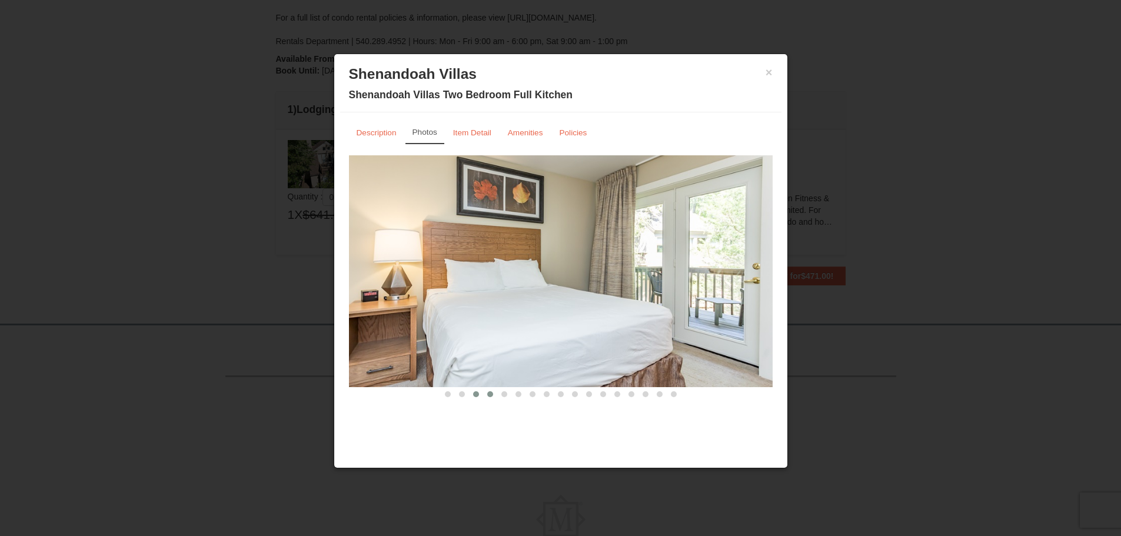
click at [488, 392] on span at bounding box center [490, 394] width 6 height 6
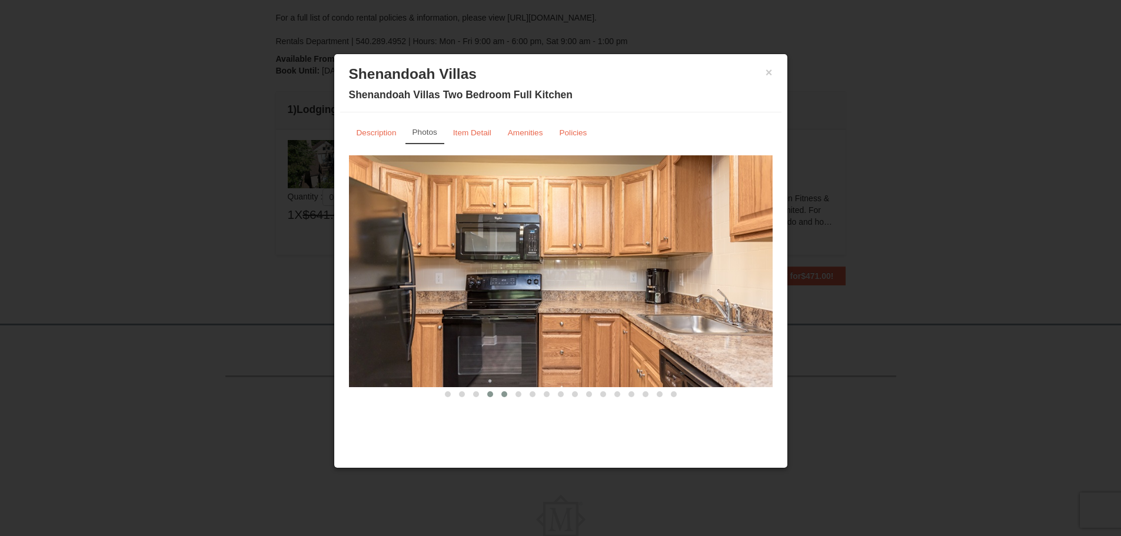
click at [503, 393] on span at bounding box center [504, 394] width 6 height 6
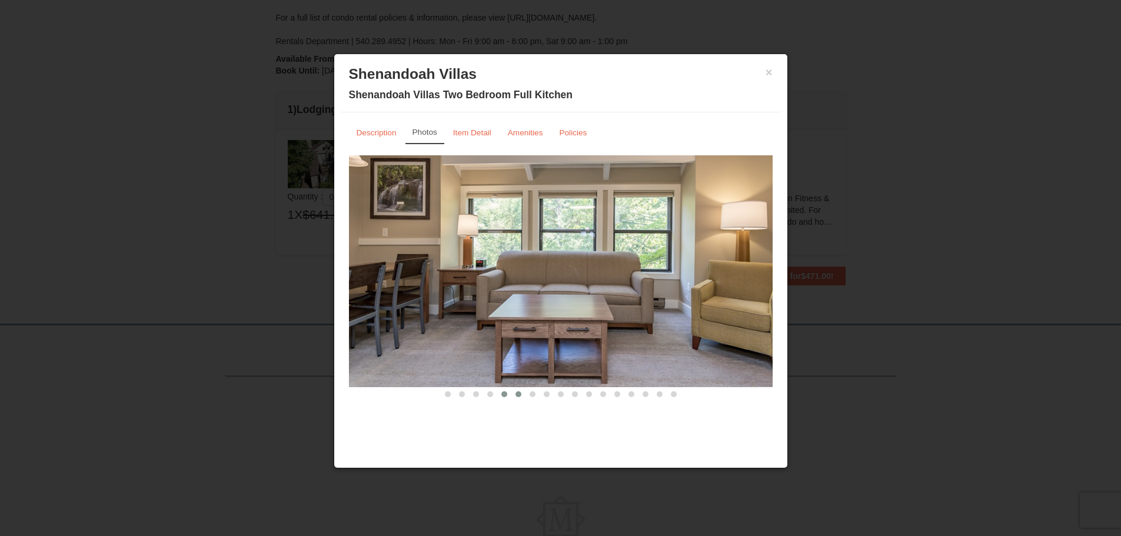
click at [514, 394] on button at bounding box center [518, 394] width 14 height 12
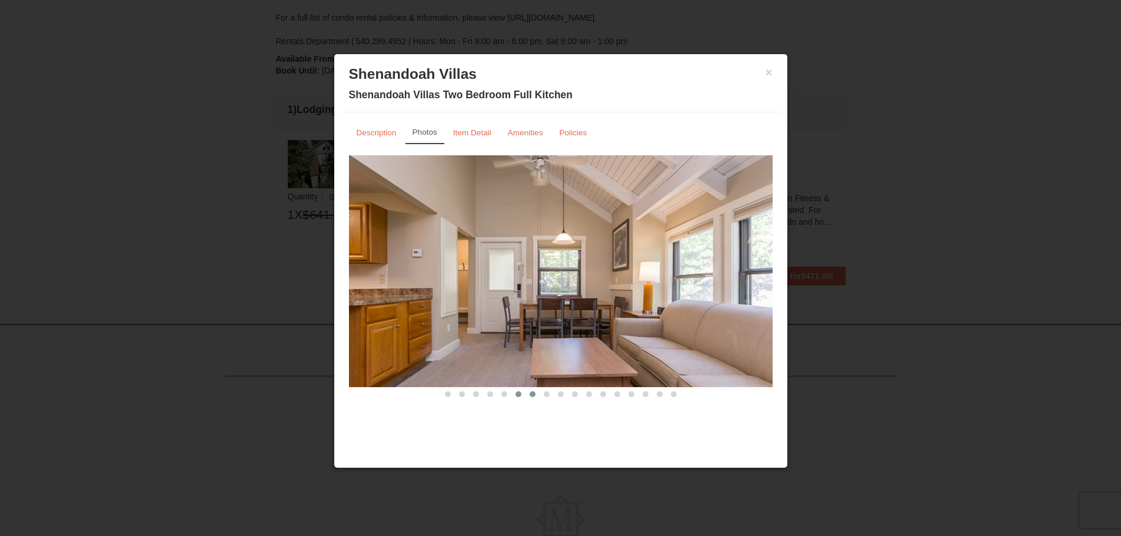
click at [530, 395] on span at bounding box center [532, 394] width 6 height 6
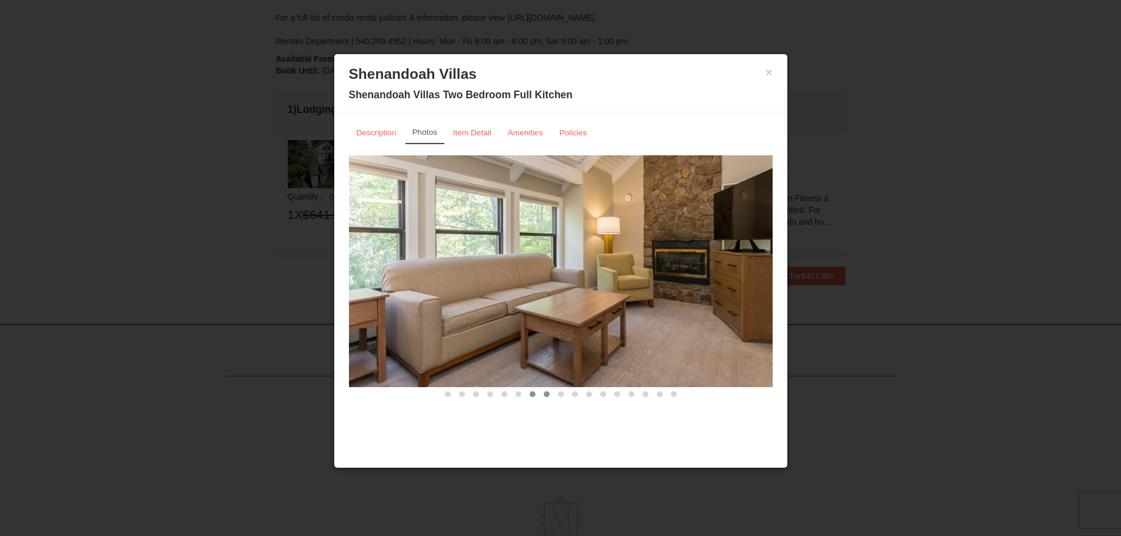
click at [543, 396] on button at bounding box center [546, 394] width 14 height 12
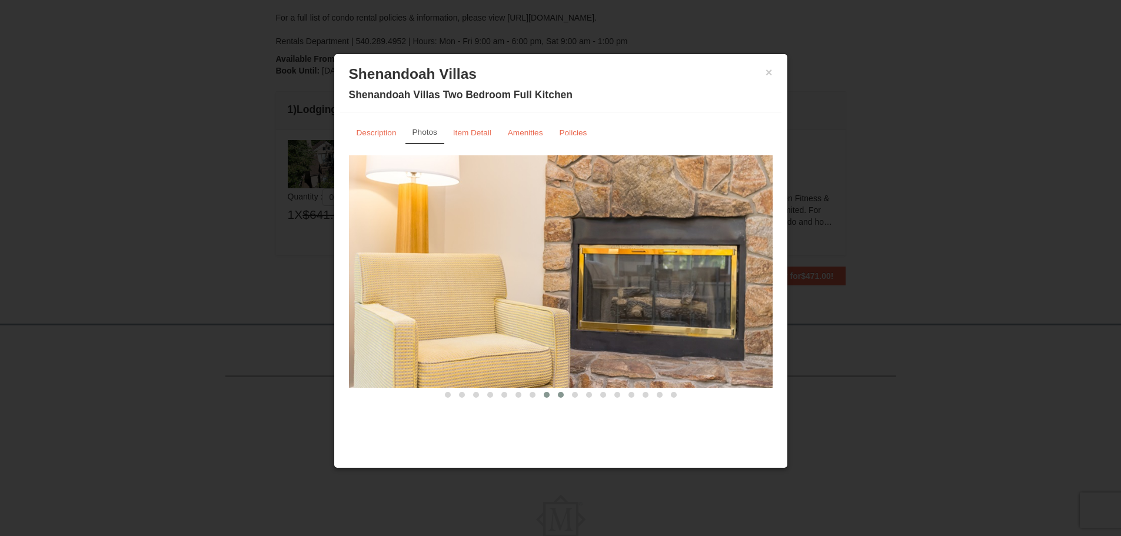
click at [559, 394] on span at bounding box center [561, 395] width 6 height 6
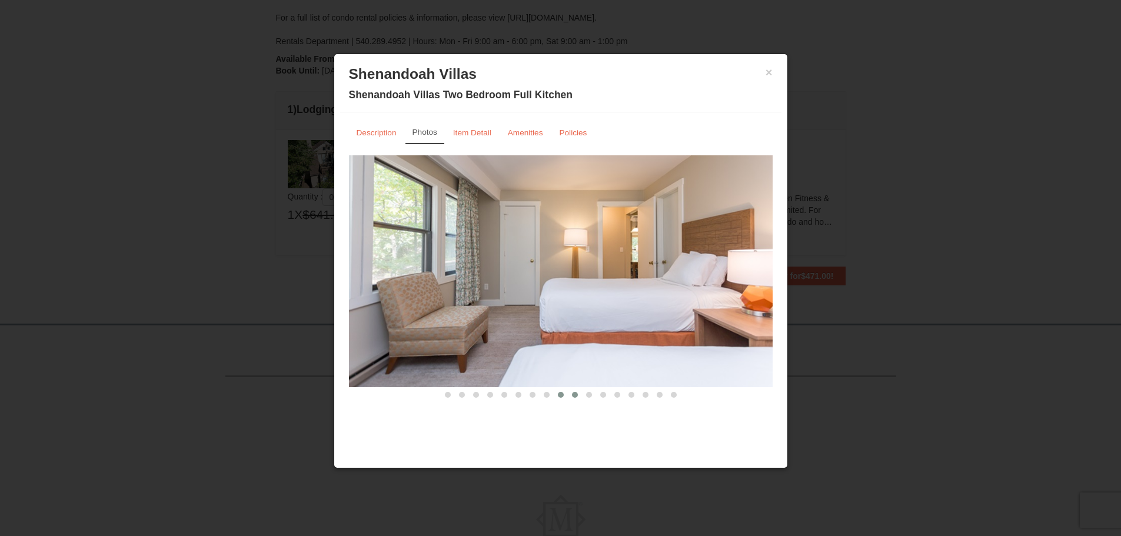
click at [570, 394] on button at bounding box center [575, 395] width 14 height 12
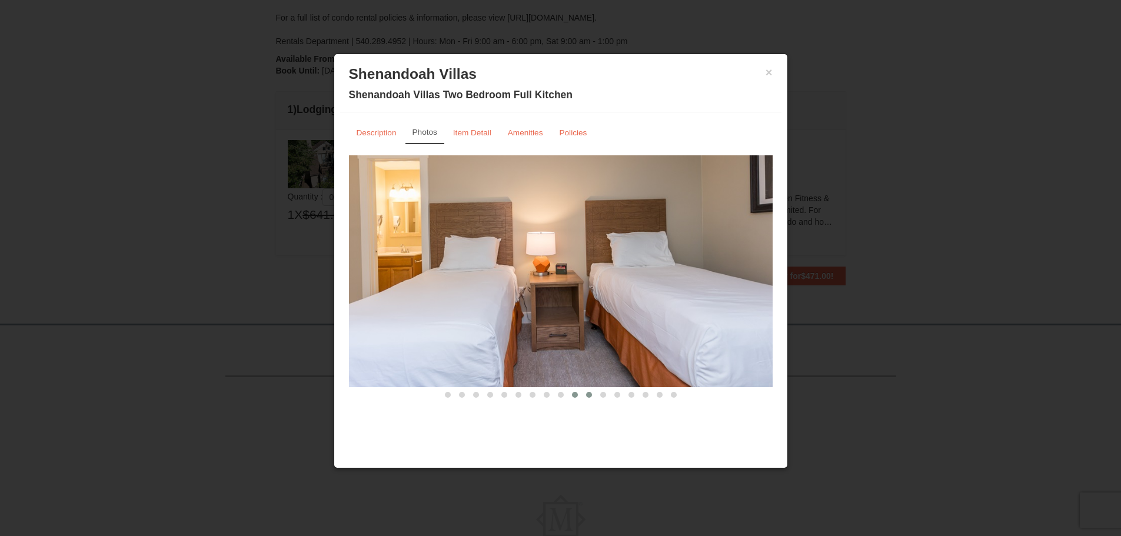
click at [589, 394] on span at bounding box center [589, 395] width 6 height 6
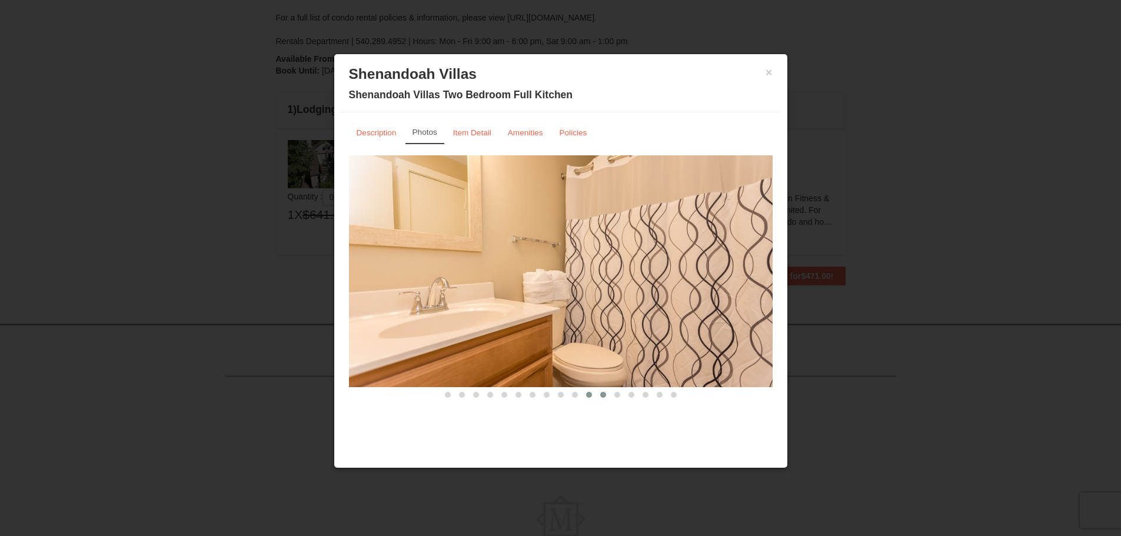
click at [600, 394] on span at bounding box center [603, 395] width 6 height 6
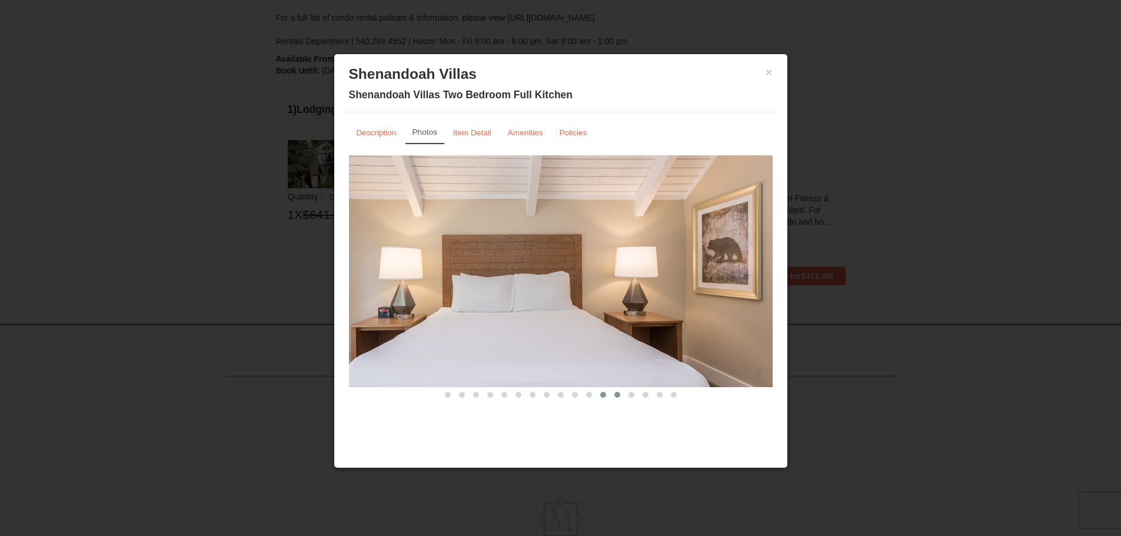
click at [619, 392] on span at bounding box center [617, 395] width 6 height 6
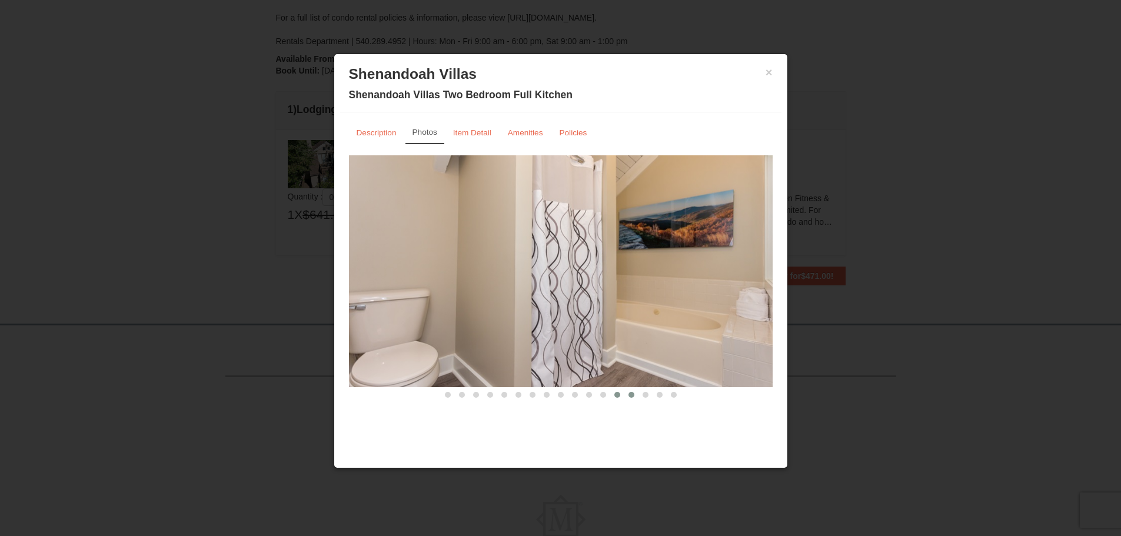
click at [632, 392] on span at bounding box center [631, 395] width 6 height 6
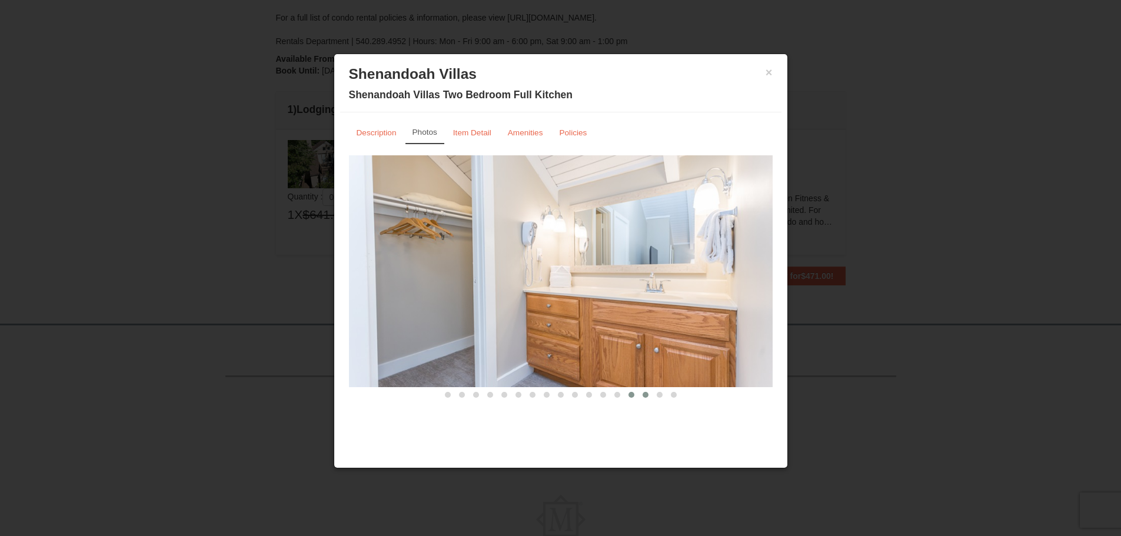
click at [642, 394] on span at bounding box center [645, 395] width 6 height 6
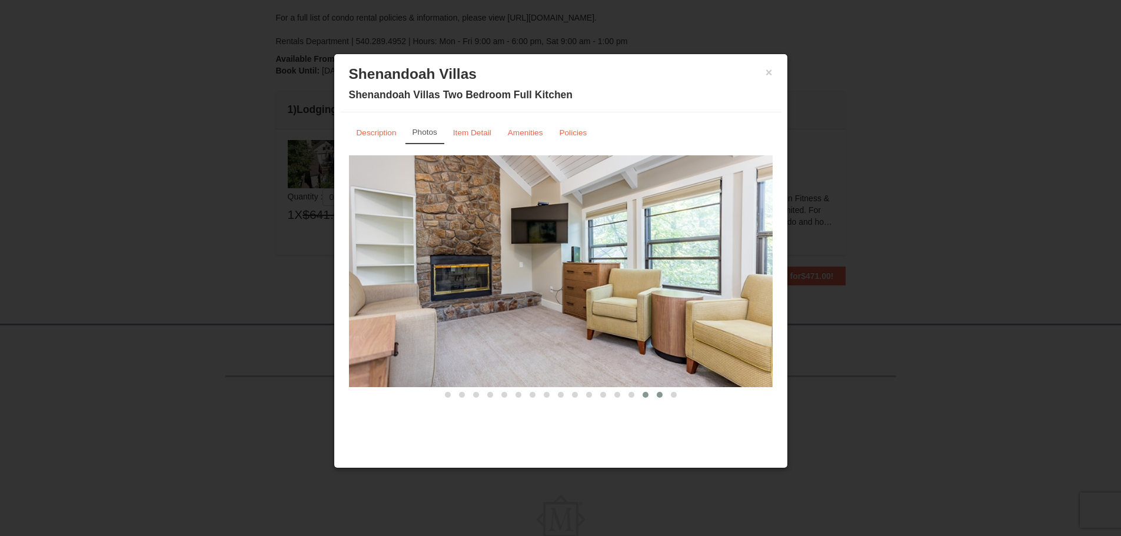
drag, startPoint x: 660, startPoint y: 396, endPoint x: 672, endPoint y: 395, distance: 11.8
click at [663, 395] on button at bounding box center [659, 395] width 14 height 12
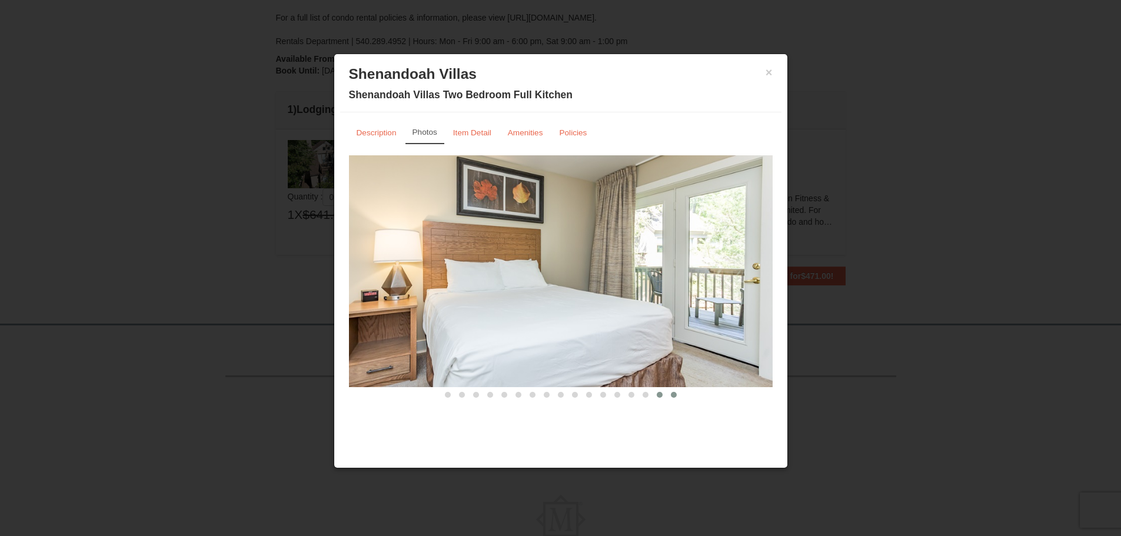
click at [675, 395] on span at bounding box center [674, 395] width 6 height 6
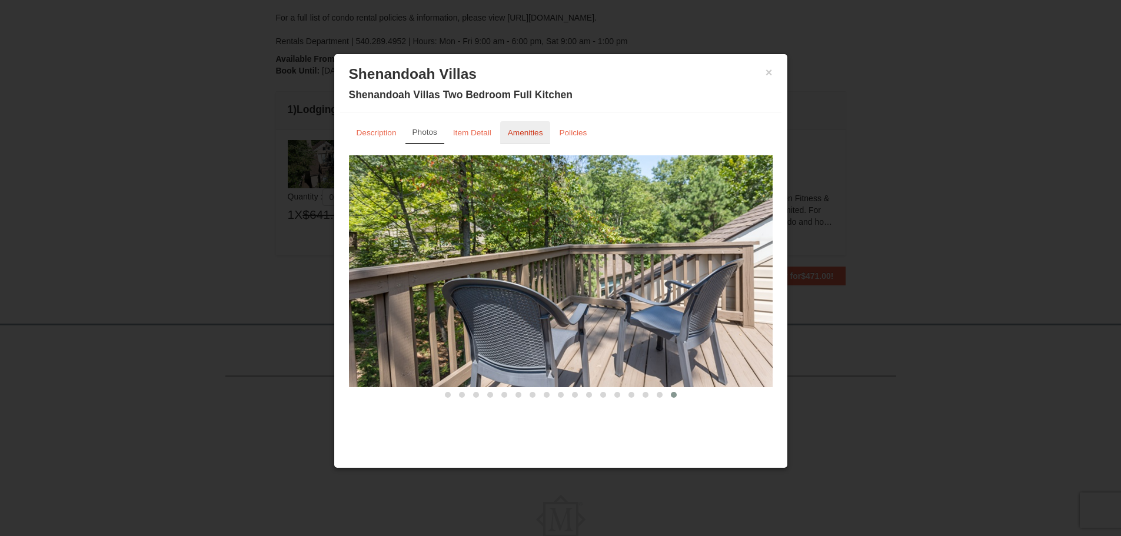
click at [505, 138] on link "Amenities" at bounding box center [525, 132] width 51 height 23
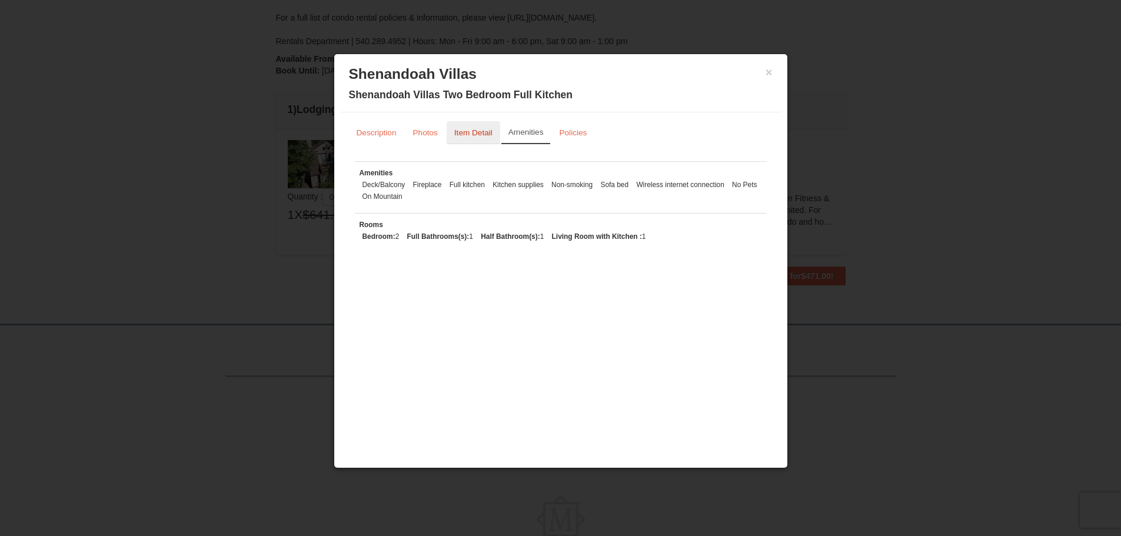
click at [477, 134] on small "Item Detail" at bounding box center [473, 132] width 38 height 9
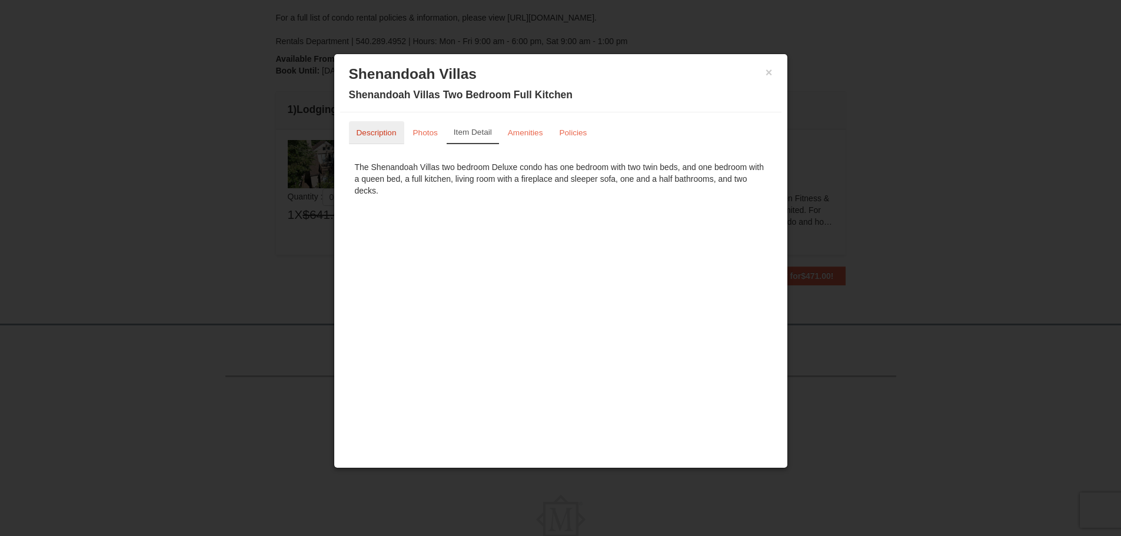
click at [385, 133] on small "Description" at bounding box center [376, 132] width 40 height 9
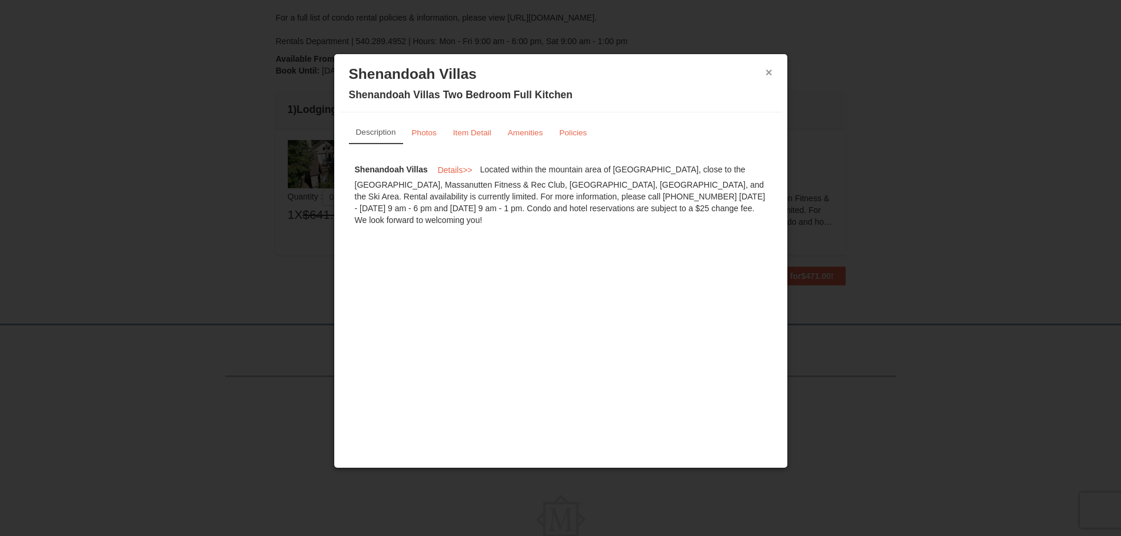
click at [771, 73] on button "×" at bounding box center [768, 72] width 7 height 12
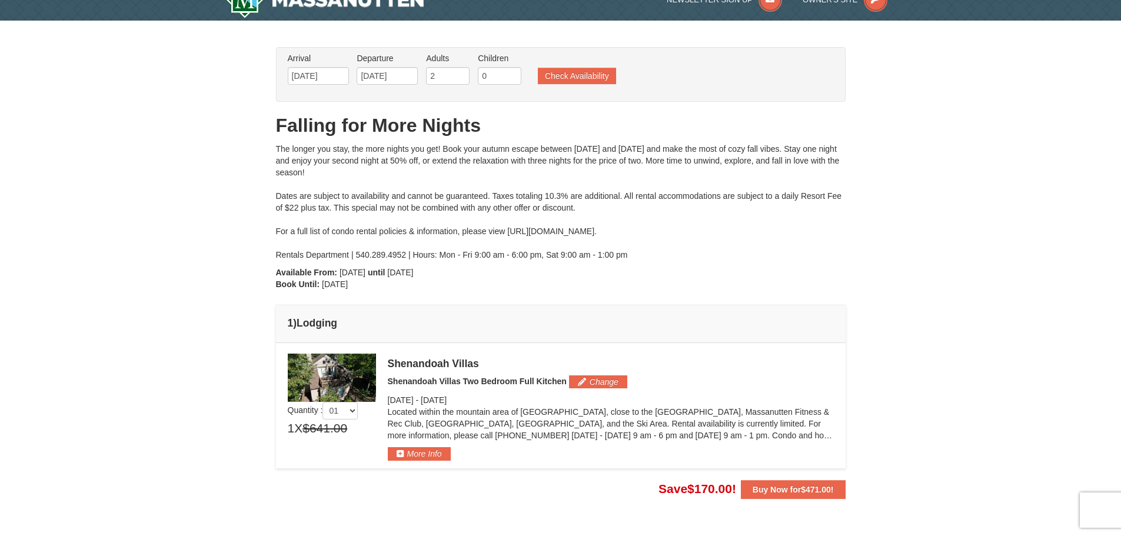
scroll to position [0, 0]
